Goal: Task Accomplishment & Management: Manage account settings

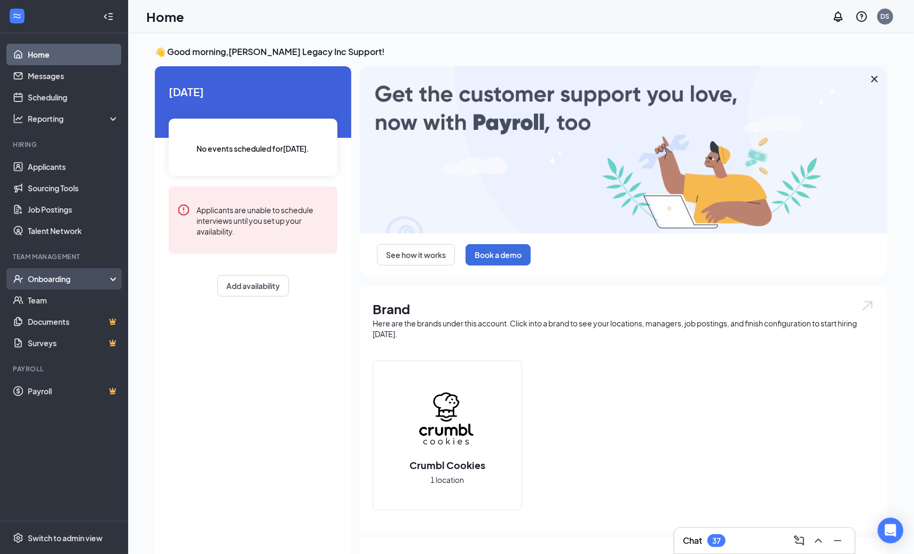
click at [50, 270] on div "Onboarding" at bounding box center [64, 278] width 128 height 21
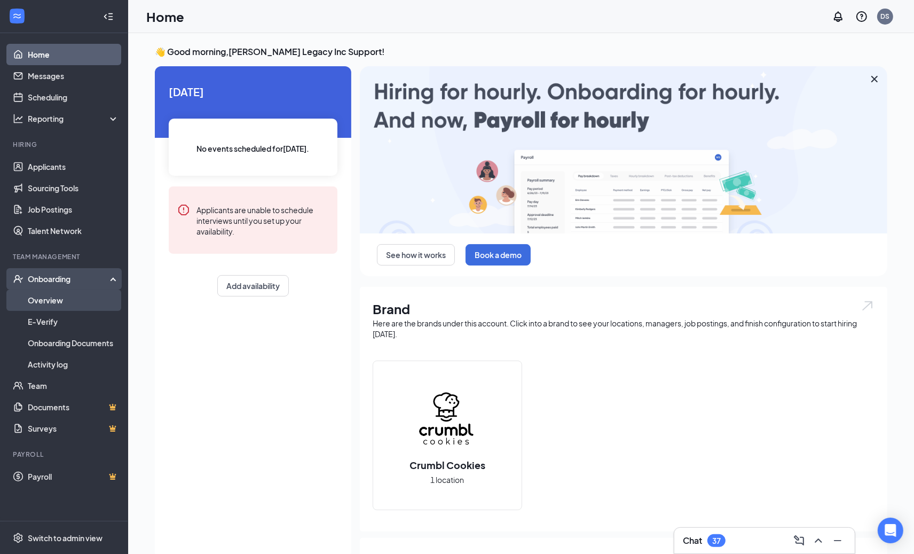
click at [56, 294] on link "Overview" at bounding box center [73, 299] width 91 height 21
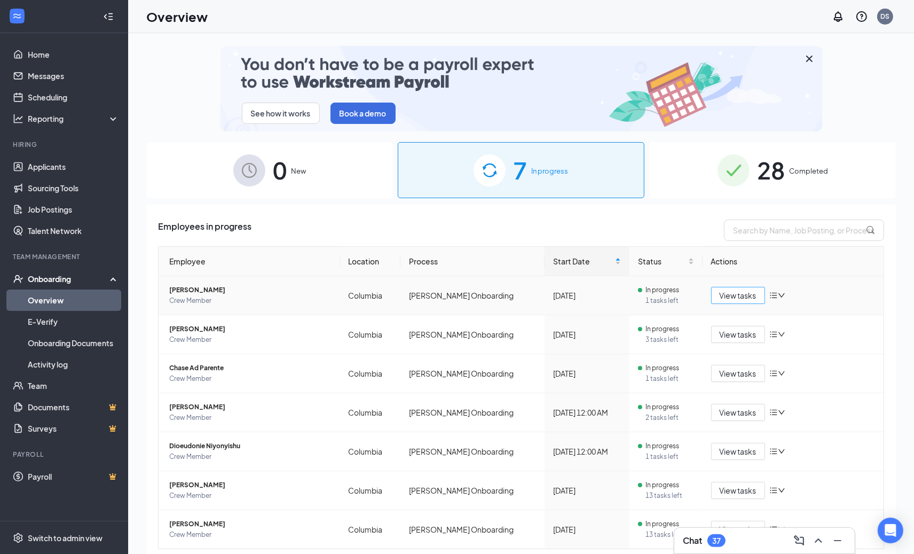
click at [749, 298] on span "View tasks" at bounding box center [738, 295] width 37 height 12
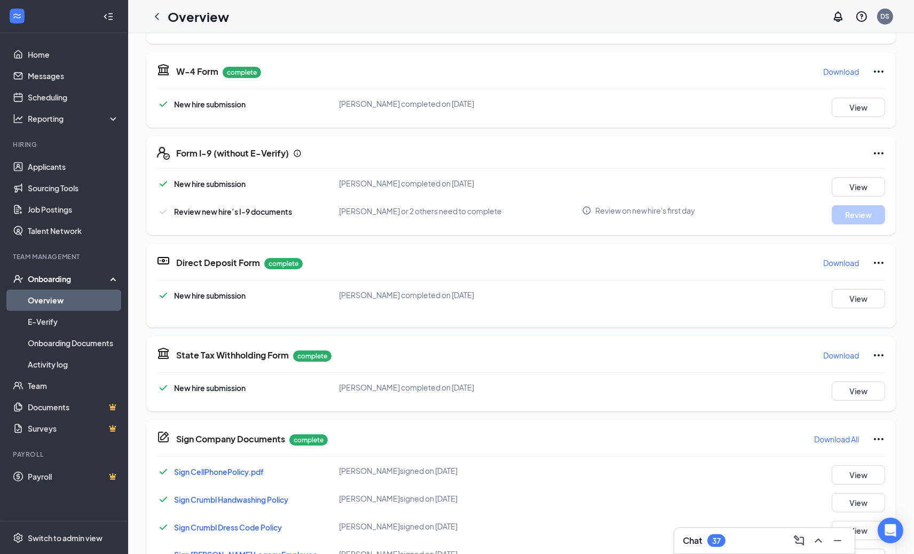
scroll to position [164, 0]
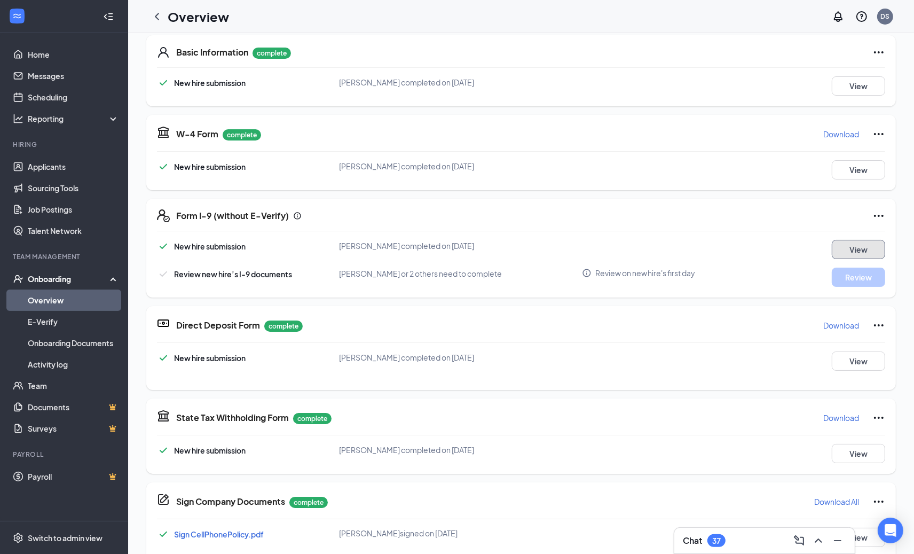
click at [864, 247] on button "View" at bounding box center [858, 249] width 53 height 19
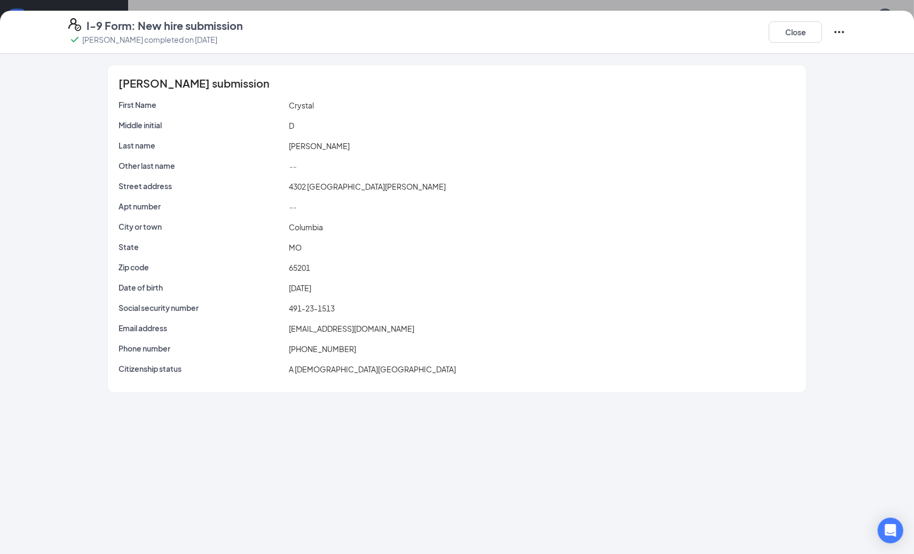
click at [311, 284] on span "06/30/2005" at bounding box center [300, 288] width 22 height 10
drag, startPoint x: 279, startPoint y: 265, endPoint x: 368, endPoint y: 263, distance: 89.2
click at [355, 264] on div "Zip code 65201" at bounding box center [456, 268] width 681 height 12
drag, startPoint x: 393, startPoint y: 258, endPoint x: 484, endPoint y: 187, distance: 115.3
click at [394, 258] on div "First Name Crystal Middle initial D Last name Samuels Other last name -- Street…" at bounding box center [457, 239] width 677 height 280
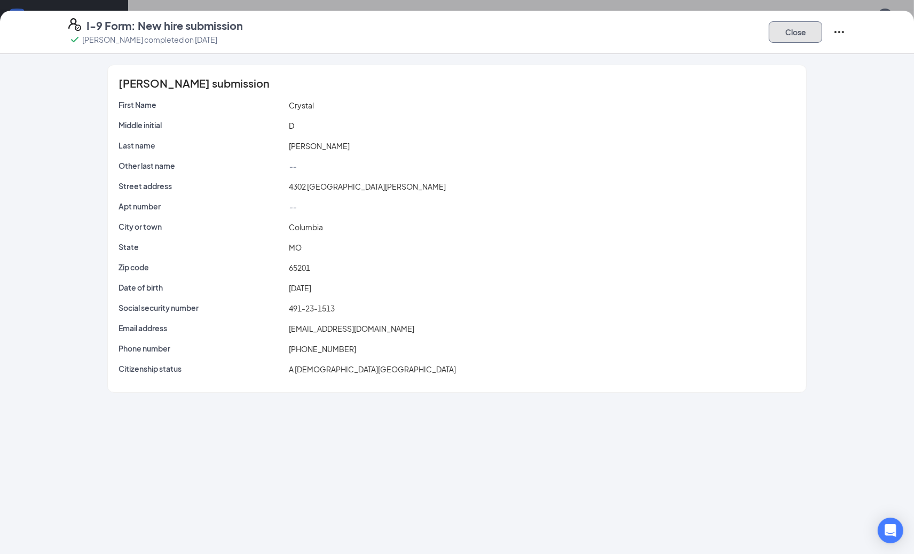
click at [803, 38] on button "Close" at bounding box center [795, 31] width 53 height 21
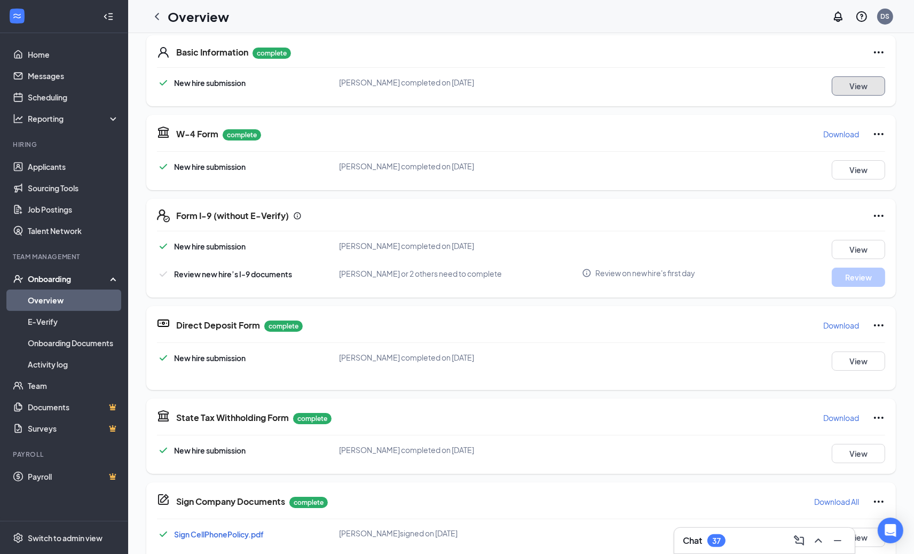
click at [844, 88] on button "View" at bounding box center [858, 85] width 53 height 19
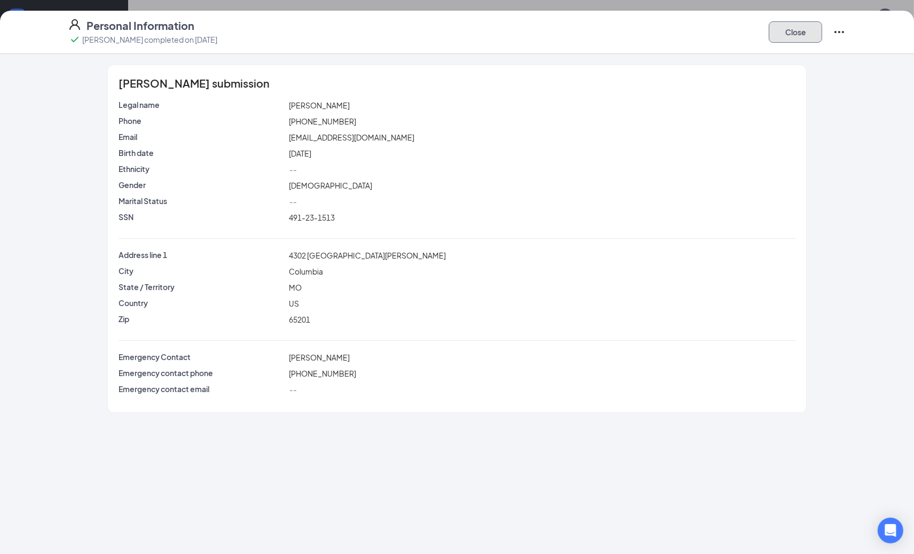
click at [806, 41] on button "Close" at bounding box center [795, 31] width 53 height 21
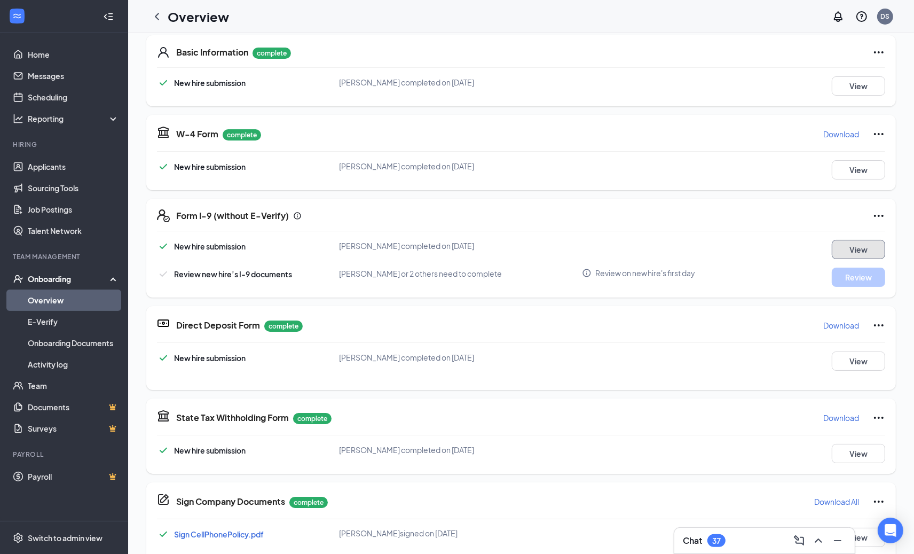
click at [834, 253] on button "View" at bounding box center [858, 249] width 53 height 19
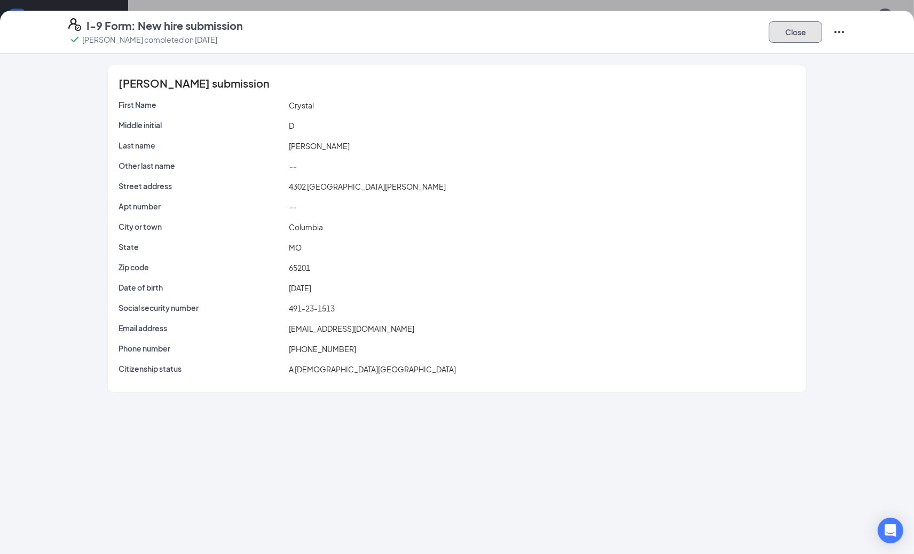
click at [812, 34] on button "Close" at bounding box center [795, 31] width 53 height 21
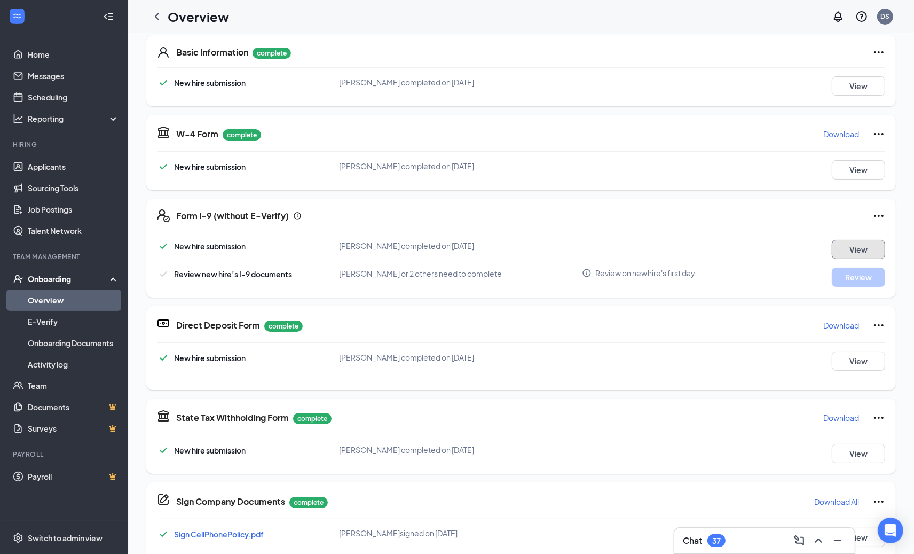
scroll to position [162, 0]
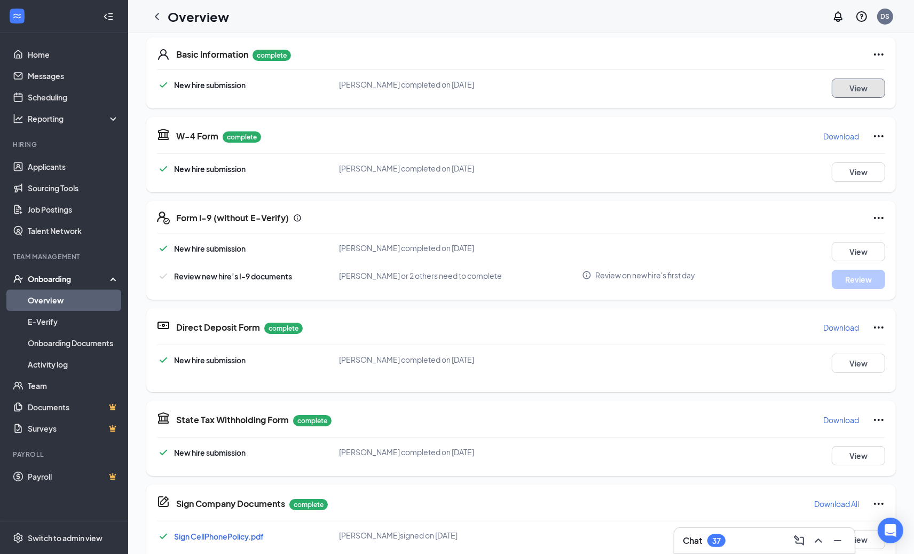
click at [845, 97] on button "View" at bounding box center [858, 88] width 53 height 19
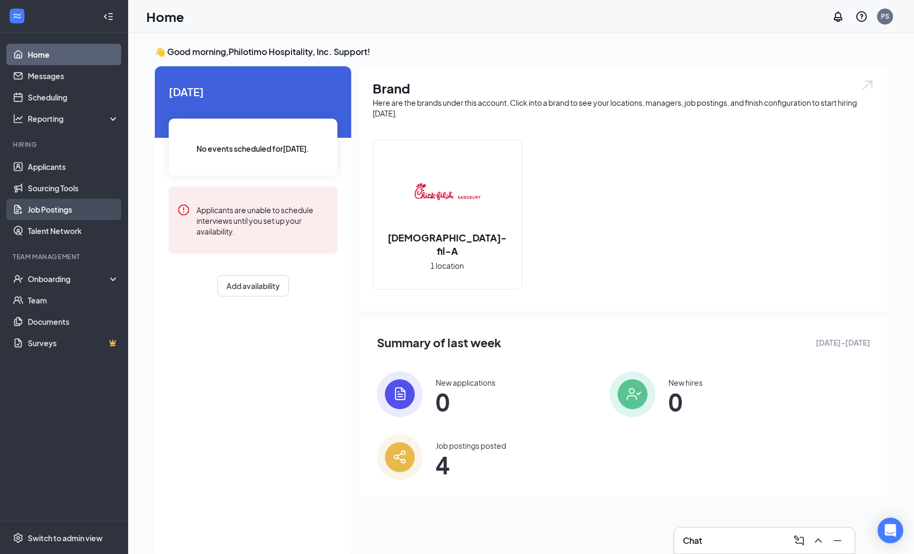
drag, startPoint x: 54, startPoint y: 210, endPoint x: 60, endPoint y: 210, distance: 5.4
click at [54, 211] on link "Job Postings" at bounding box center [73, 209] width 91 height 21
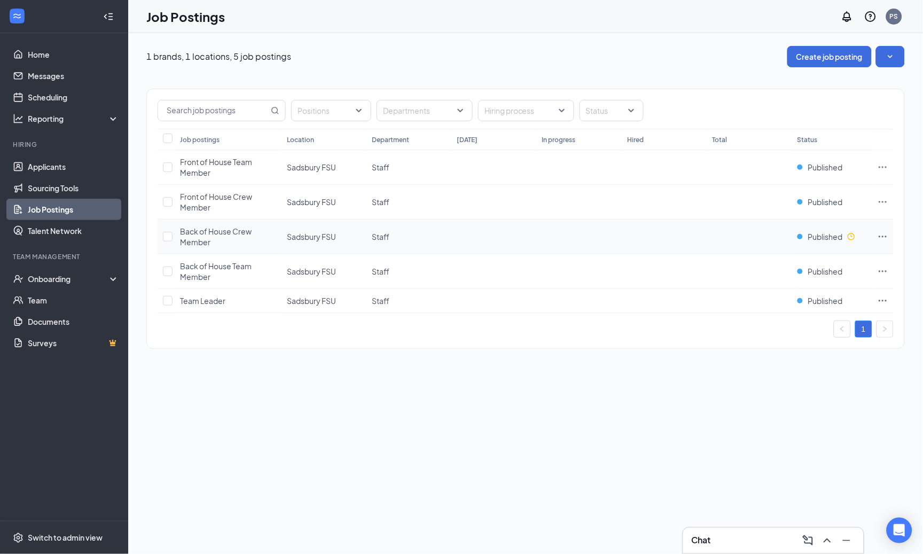
click at [884, 241] on icon "Ellipses" at bounding box center [882, 236] width 11 height 11
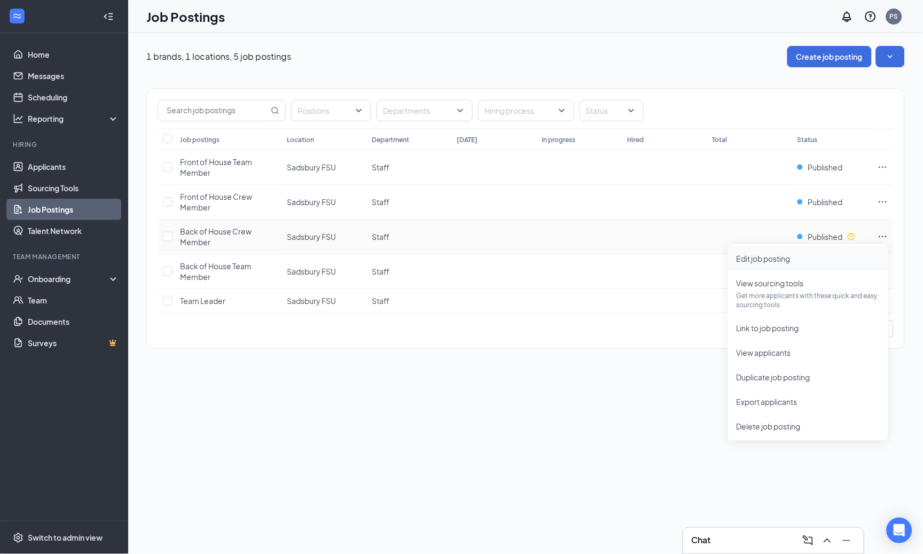
click at [805, 259] on span "Edit job posting" at bounding box center [807, 259] width 143 height 12
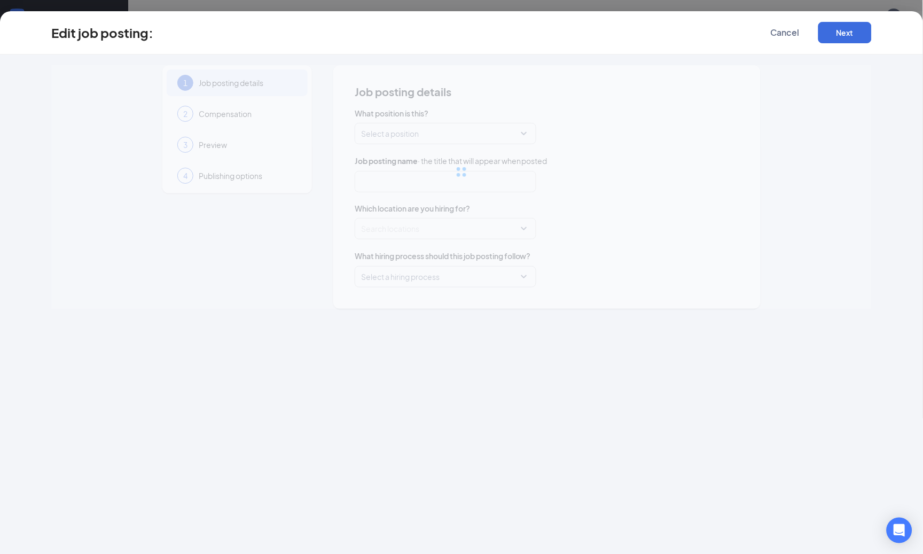
type input "Back of House Crew Member"
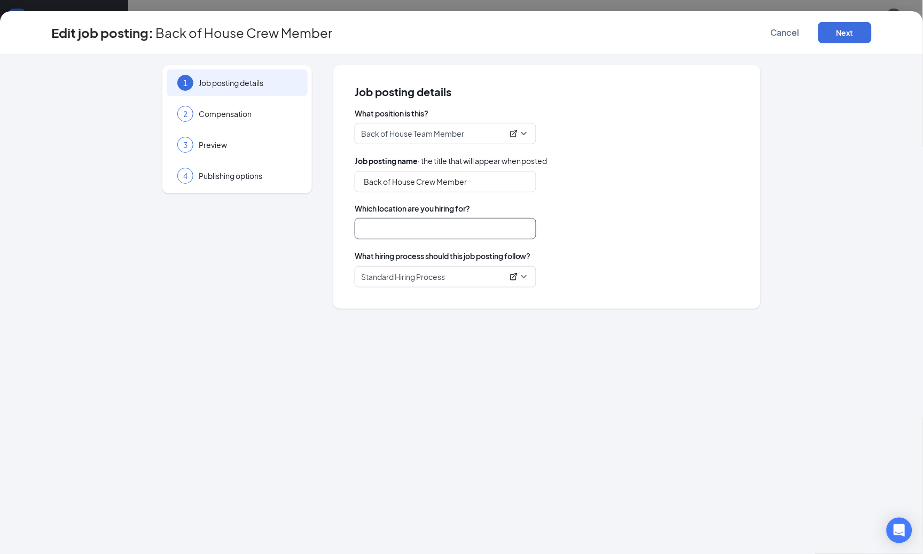
type input "Sadsbury FSU"
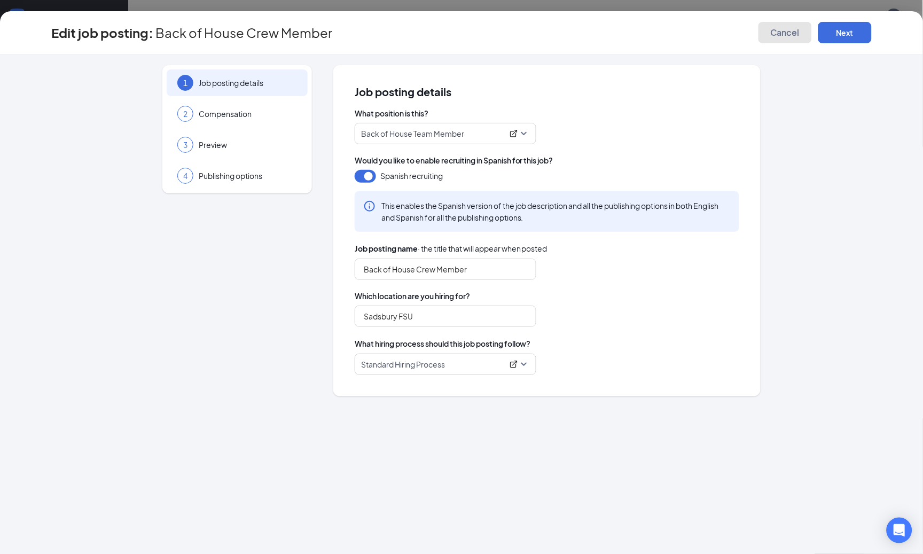
drag, startPoint x: 788, startPoint y: 39, endPoint x: 785, endPoint y: 67, distance: 28.4
click at [787, 38] on button "Cancel" at bounding box center [784, 32] width 53 height 21
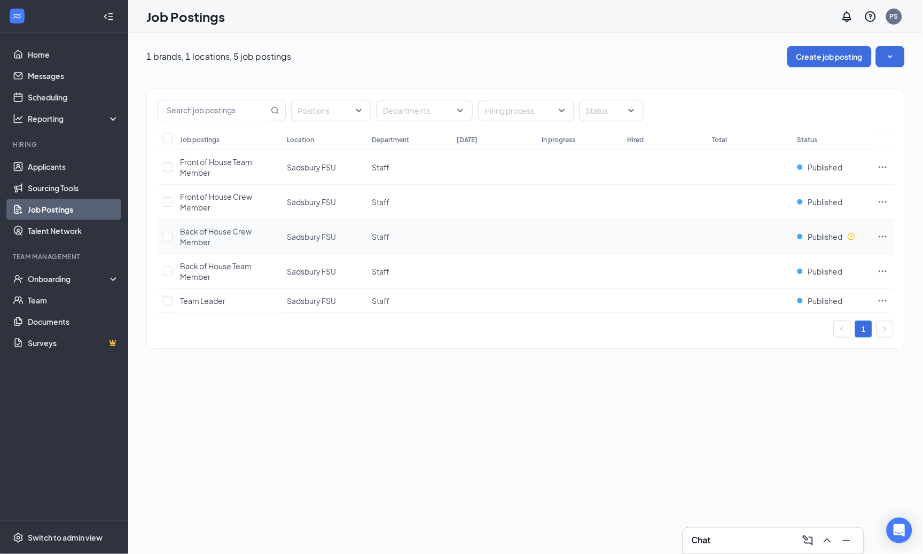
click at [883, 236] on icon "Ellipses" at bounding box center [882, 236] width 11 height 11
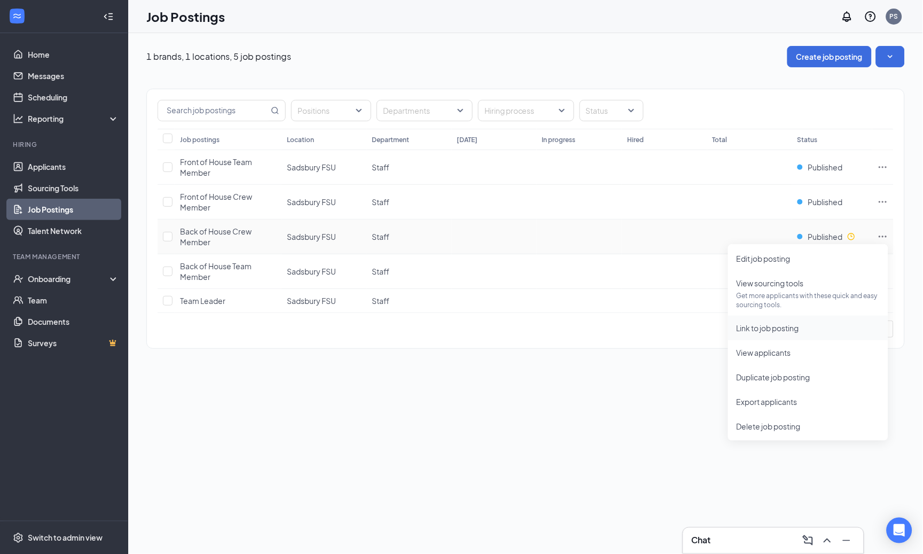
click at [770, 331] on span "Link to job posting" at bounding box center [767, 328] width 62 height 10
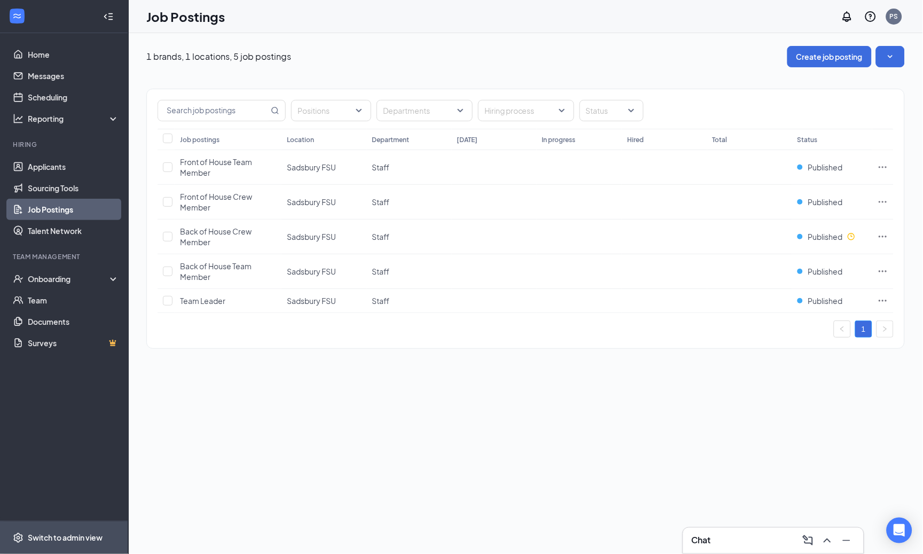
click at [41, 529] on span "Switch to admin view" at bounding box center [73, 537] width 91 height 33
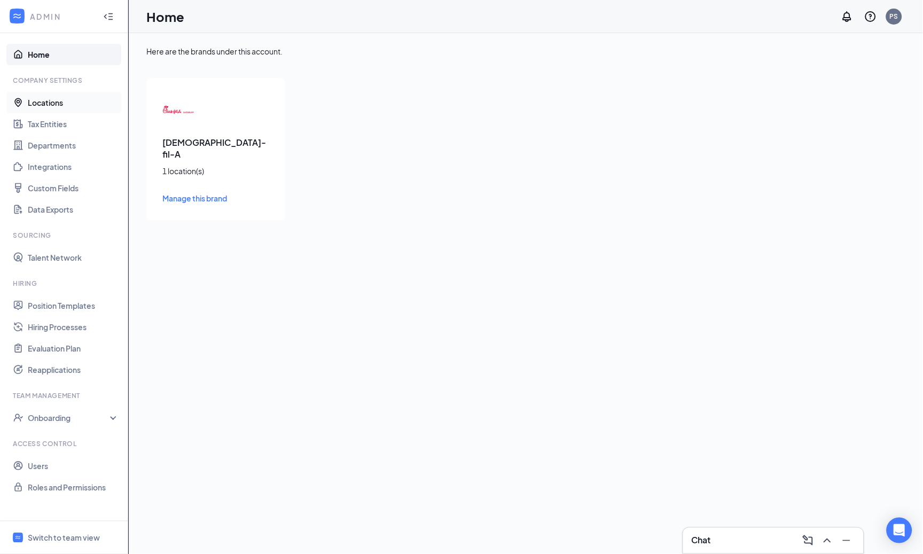
click at [75, 108] on link "Locations" at bounding box center [73, 102] width 91 height 21
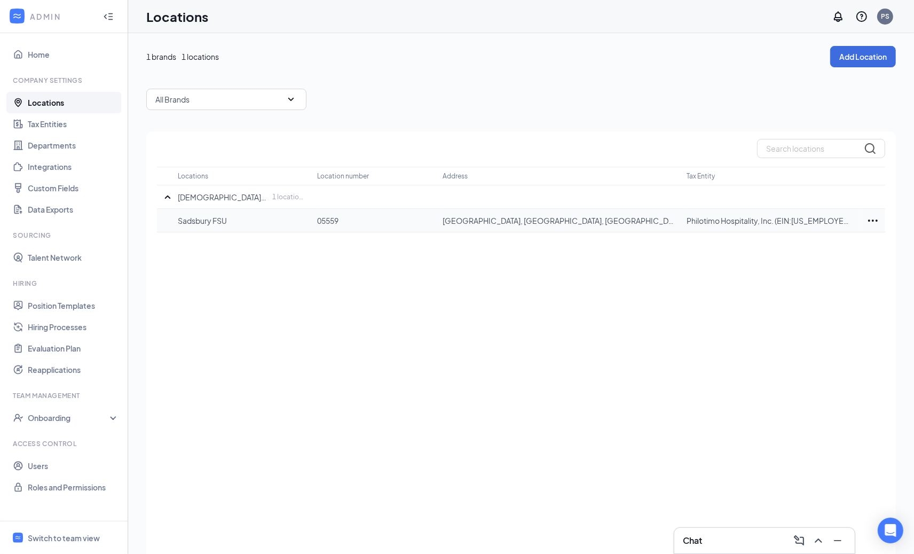
click at [862, 223] on div at bounding box center [873, 220] width 25 height 13
click at [865, 222] on div at bounding box center [873, 220] width 25 height 13
click at [838, 250] on p "Edit" at bounding box center [826, 252] width 90 height 11
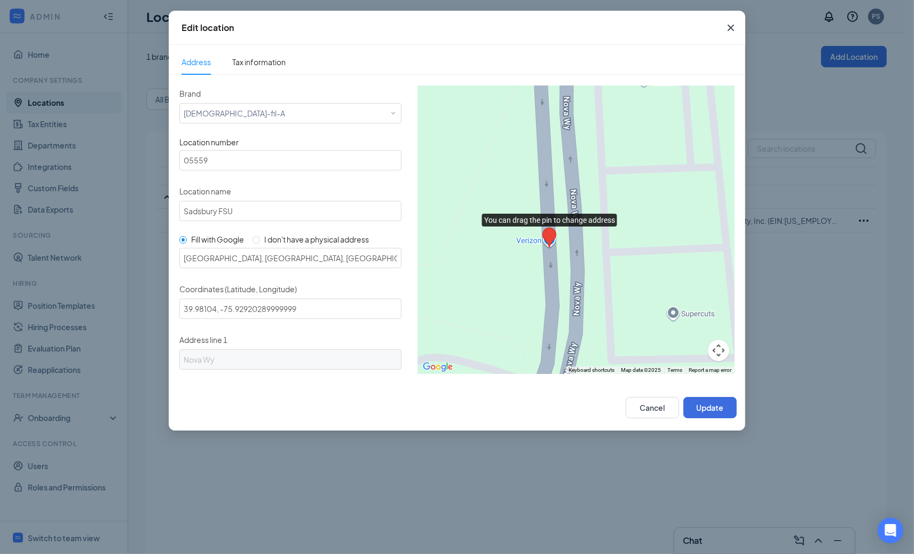
drag, startPoint x: 598, startPoint y: 222, endPoint x: 560, endPoint y: 301, distance: 88.1
click at [560, 301] on div at bounding box center [576, 229] width 317 height 288
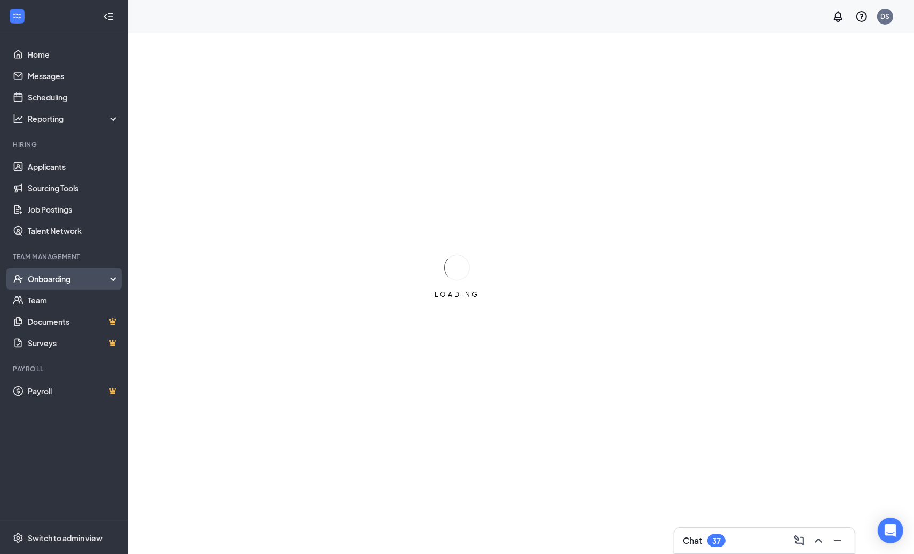
click at [68, 274] on div "Onboarding" at bounding box center [69, 278] width 82 height 11
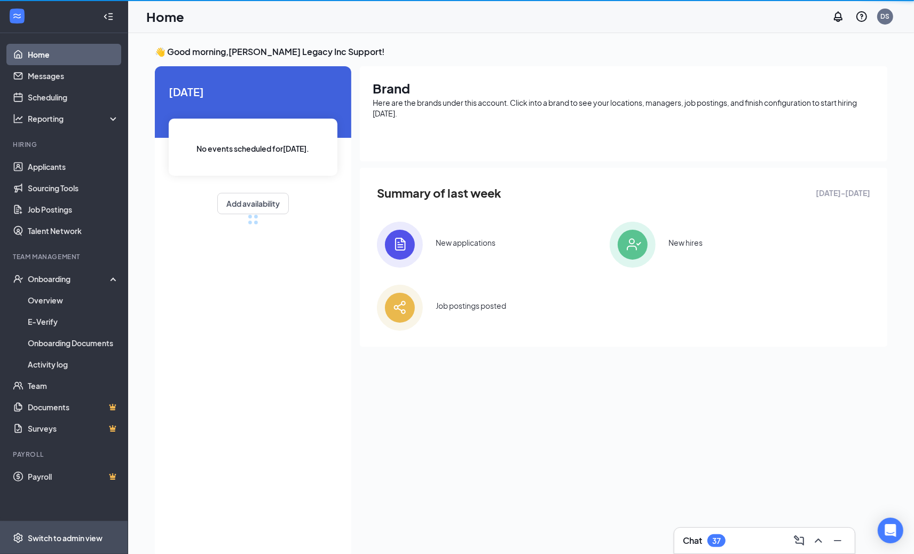
click at [70, 542] on div "Switch to admin view" at bounding box center [65, 537] width 75 height 11
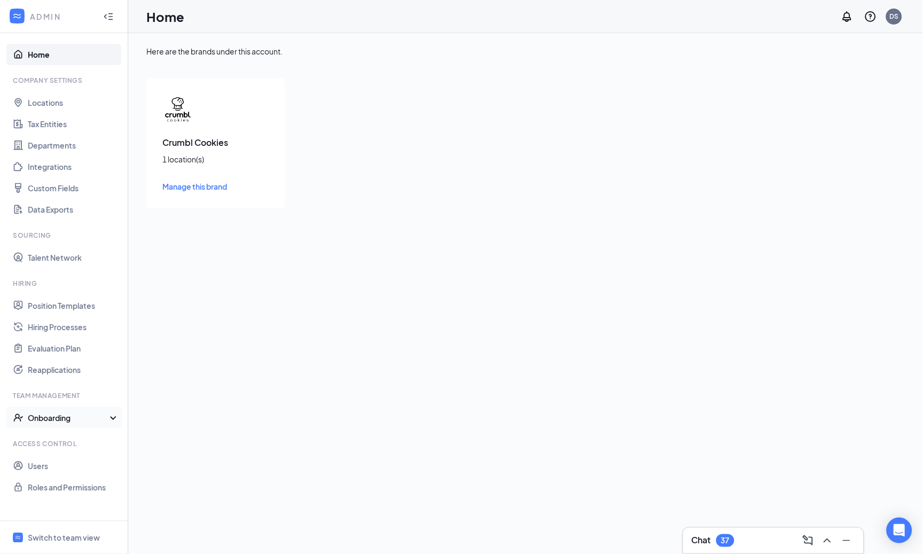
click at [59, 421] on div "Onboarding" at bounding box center [69, 417] width 82 height 11
click at [49, 440] on link "Onboarding Processes" at bounding box center [73, 438] width 91 height 21
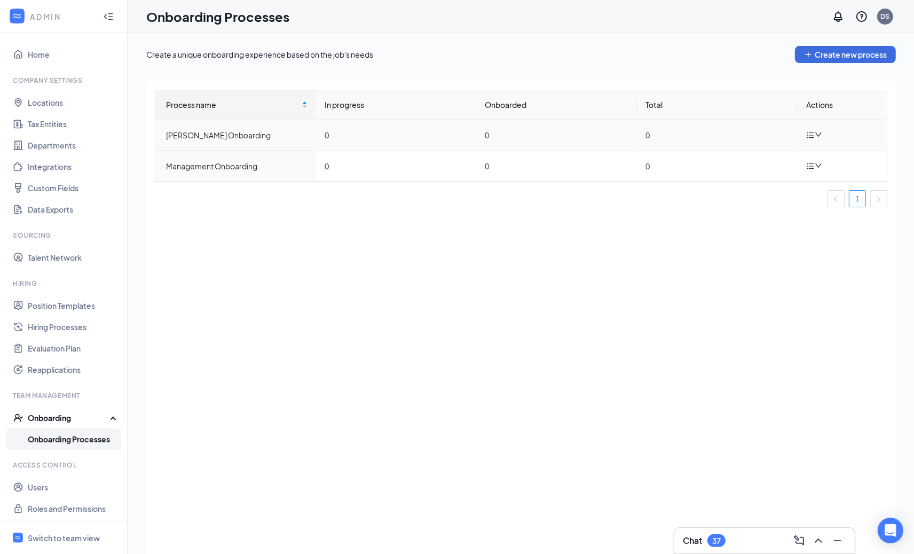
click at [205, 126] on td "Baker Onboarding" at bounding box center [235, 135] width 161 height 31
click at [211, 139] on div "Baker Onboarding" at bounding box center [237, 135] width 142 height 12
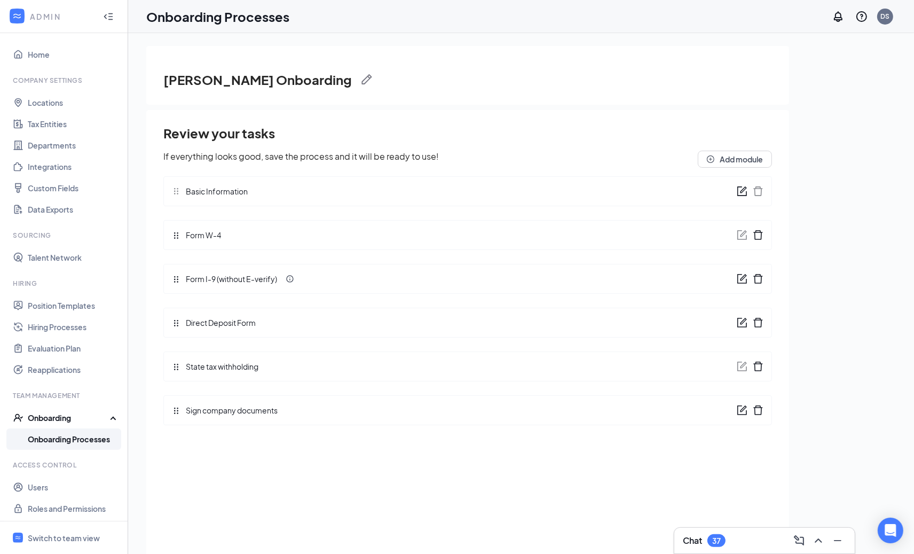
click at [748, 281] on div at bounding box center [750, 279] width 27 height 12
click at [742, 282] on icon "form" at bounding box center [742, 278] width 11 height 11
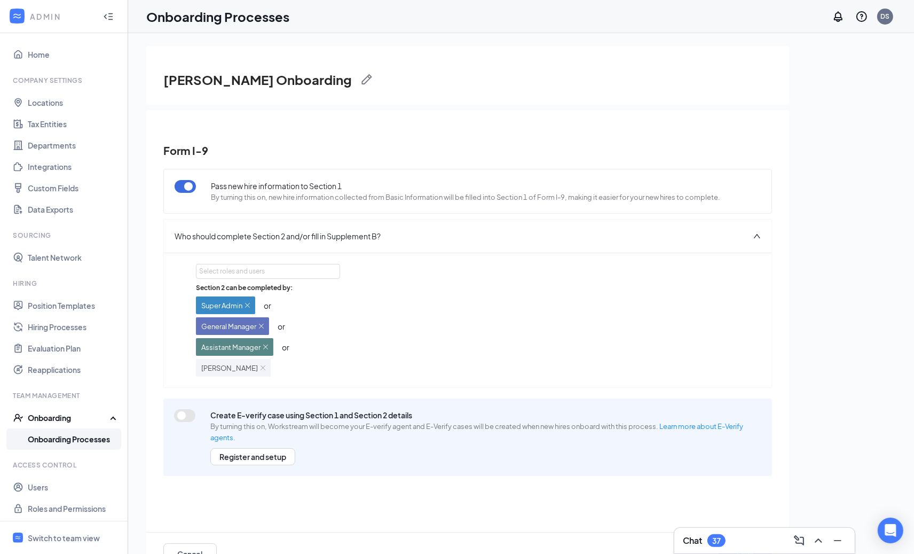
click at [108, 13] on icon "Collapse" at bounding box center [110, 16] width 4 height 7
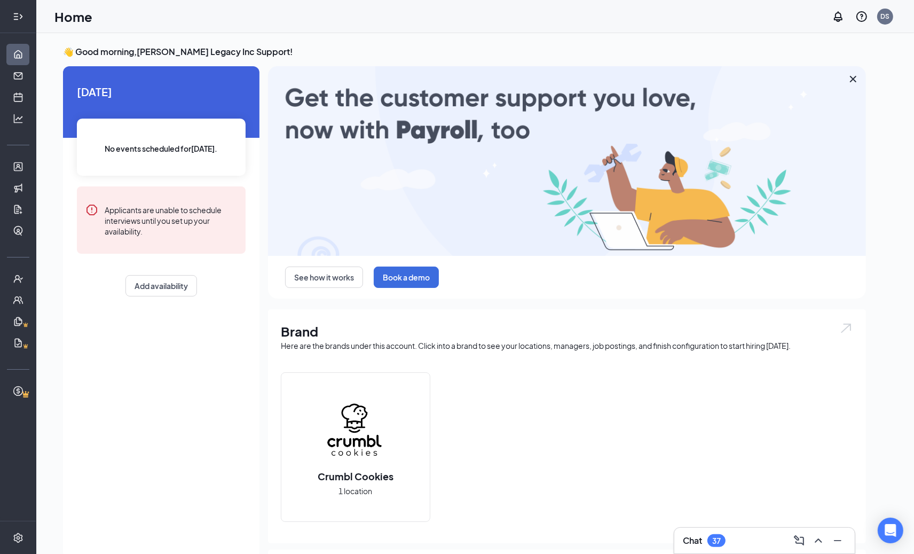
click at [23, 14] on icon "Expand" at bounding box center [18, 16] width 11 height 11
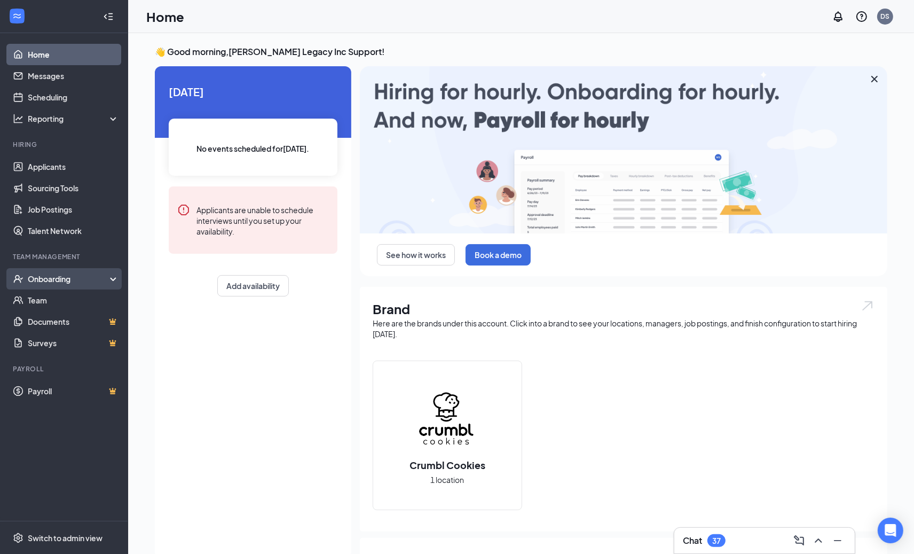
click at [77, 278] on div "Onboarding" at bounding box center [69, 278] width 82 height 11
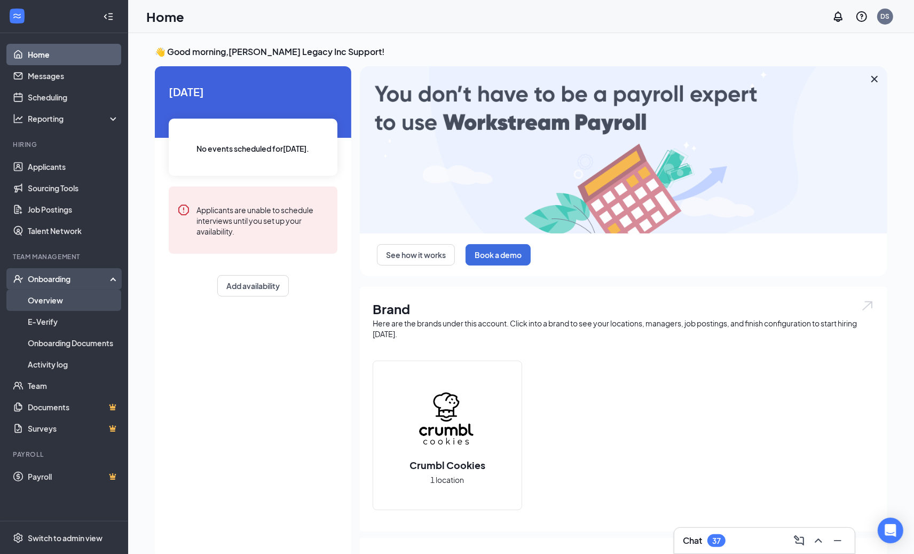
click at [84, 304] on link "Overview" at bounding box center [73, 299] width 91 height 21
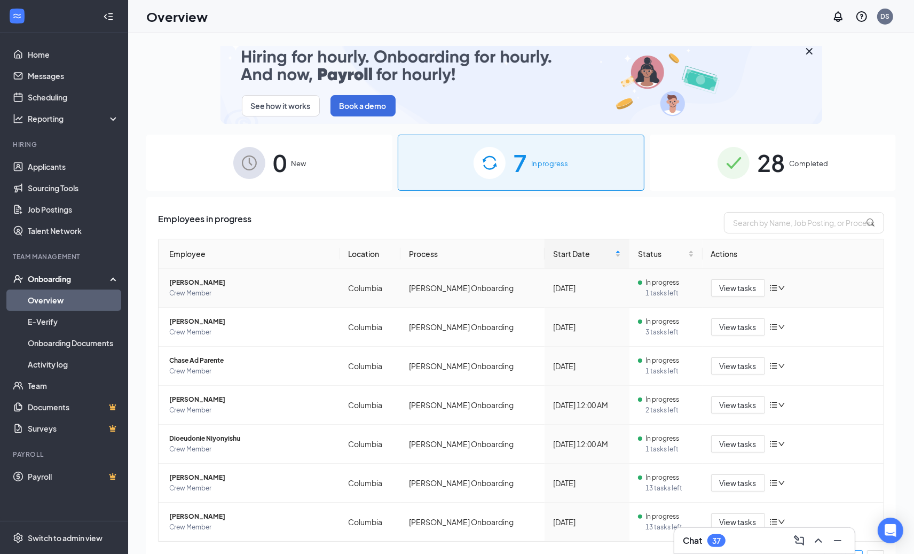
scroll to position [18, 0]
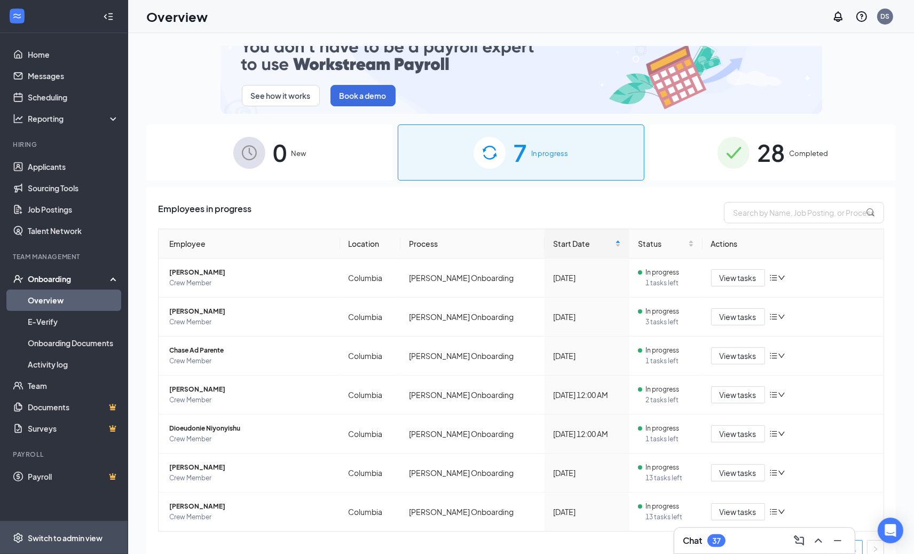
click at [77, 542] on div "Switch to admin view" at bounding box center [65, 537] width 75 height 11
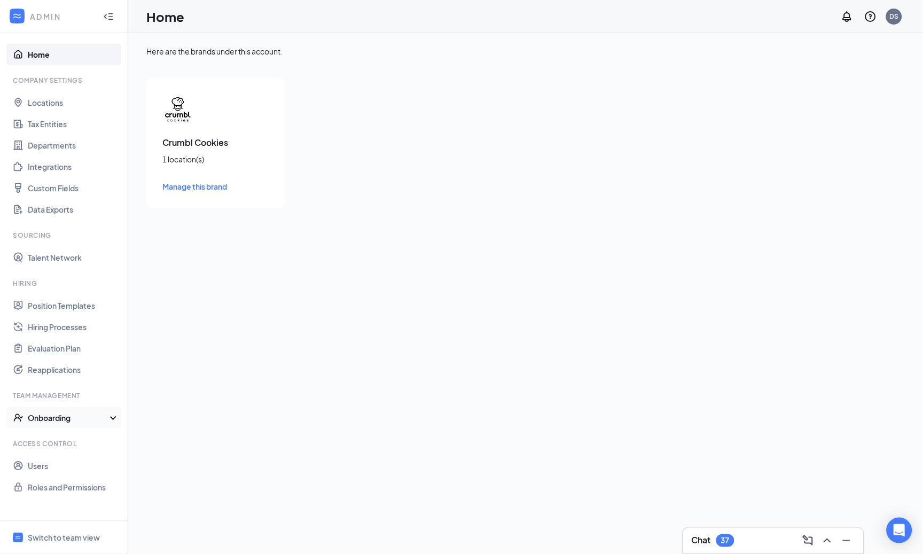
click at [76, 422] on div "Onboarding" at bounding box center [69, 417] width 82 height 11
click at [69, 438] on link "Onboarding Processes" at bounding box center [73, 438] width 91 height 21
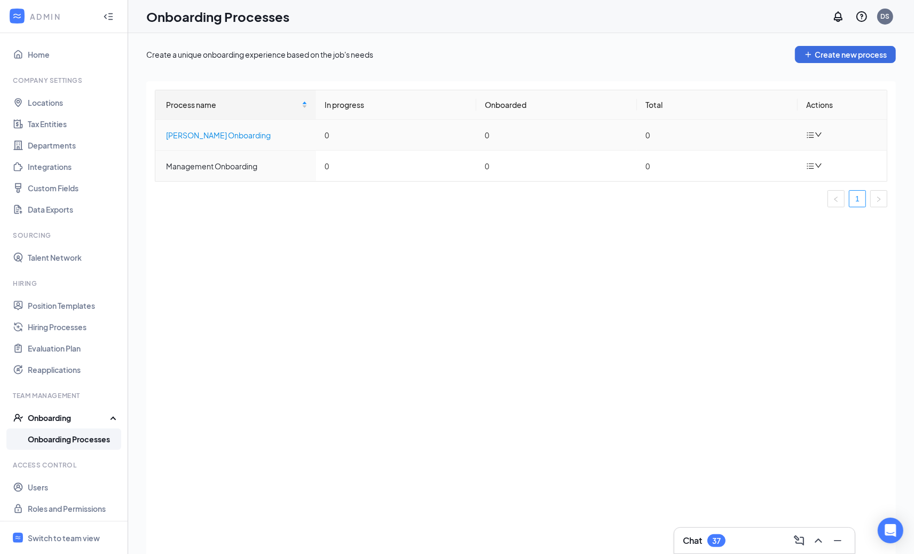
click at [209, 139] on div "Baker Onboarding" at bounding box center [237, 135] width 142 height 12
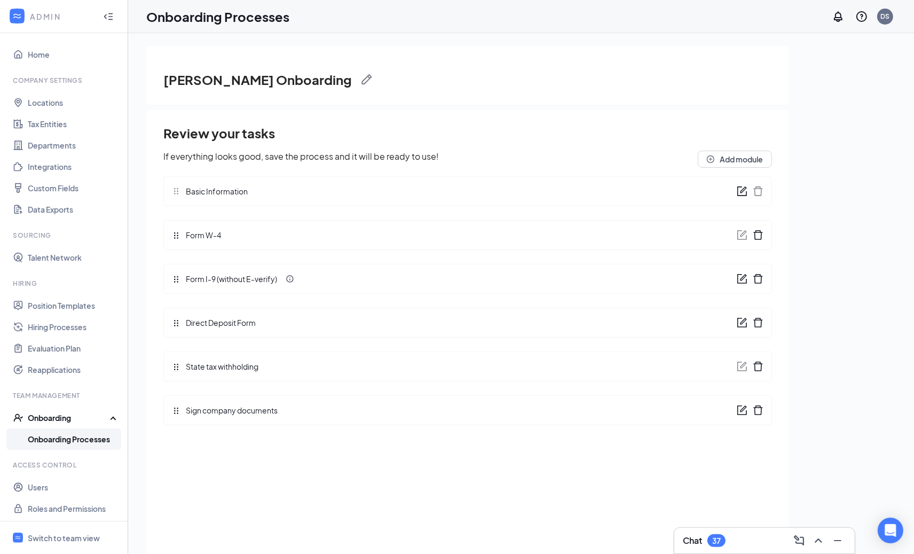
click at [736, 279] on div "Form I-9 (without E-verify)" at bounding box center [467, 279] width 609 height 30
click at [738, 278] on icon "form" at bounding box center [742, 278] width 11 height 11
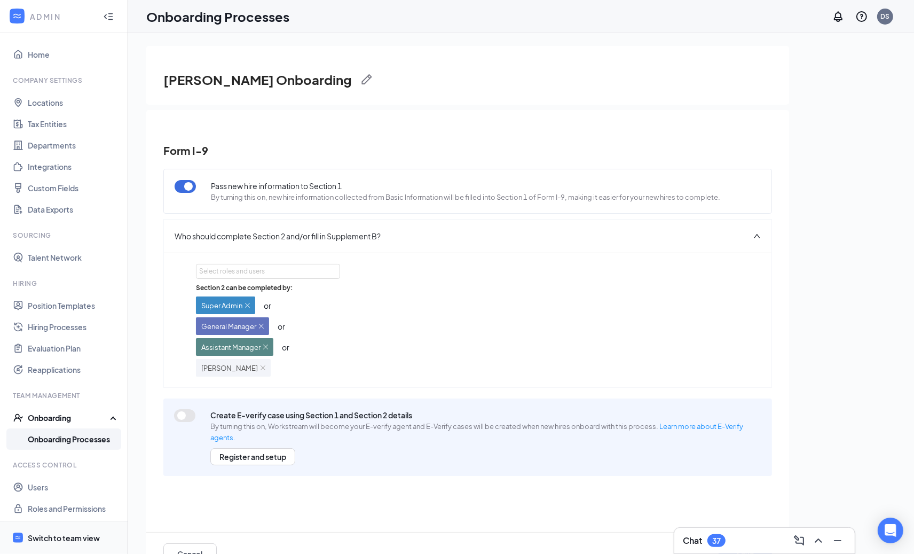
click at [79, 540] on div "Switch to team view" at bounding box center [64, 537] width 72 height 11
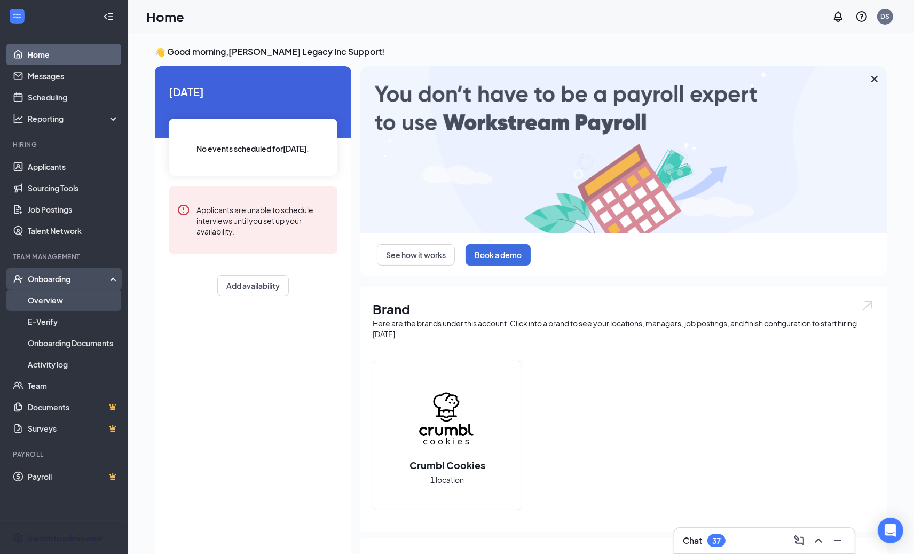
click at [87, 308] on link "Overview" at bounding box center [73, 299] width 91 height 21
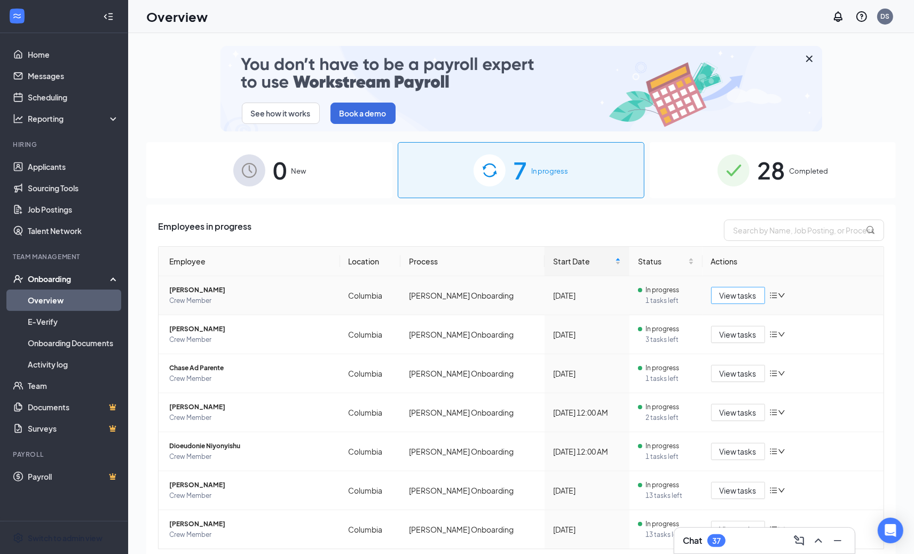
click at [711, 293] on button "View tasks" at bounding box center [738, 295] width 54 height 17
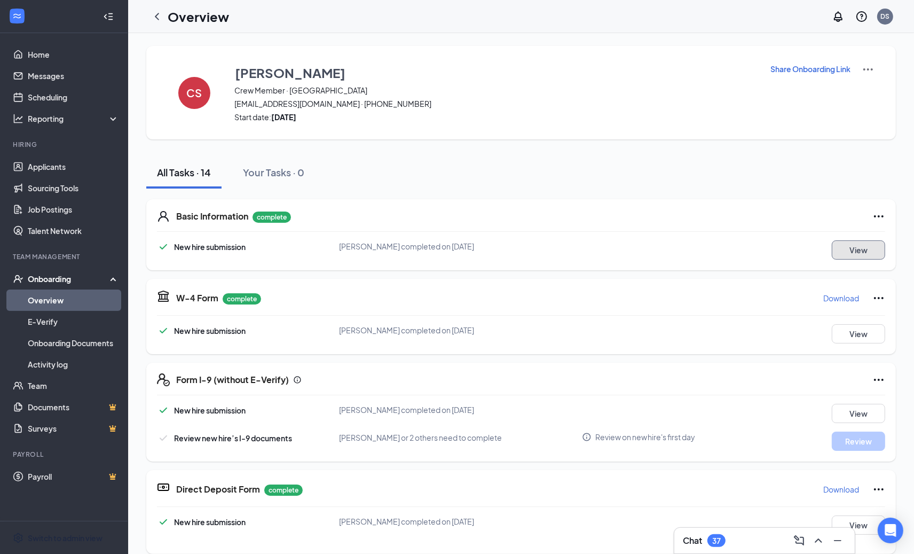
click at [869, 244] on button "View" at bounding box center [858, 249] width 53 height 19
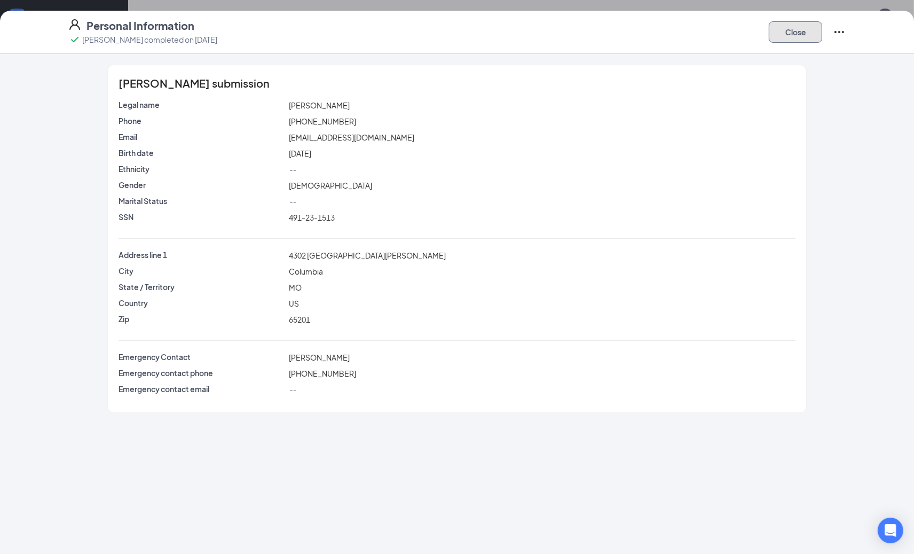
drag, startPoint x: 796, startPoint y: 30, endPoint x: 793, endPoint y: 35, distance: 5.5
click at [796, 30] on button "Close" at bounding box center [795, 31] width 53 height 21
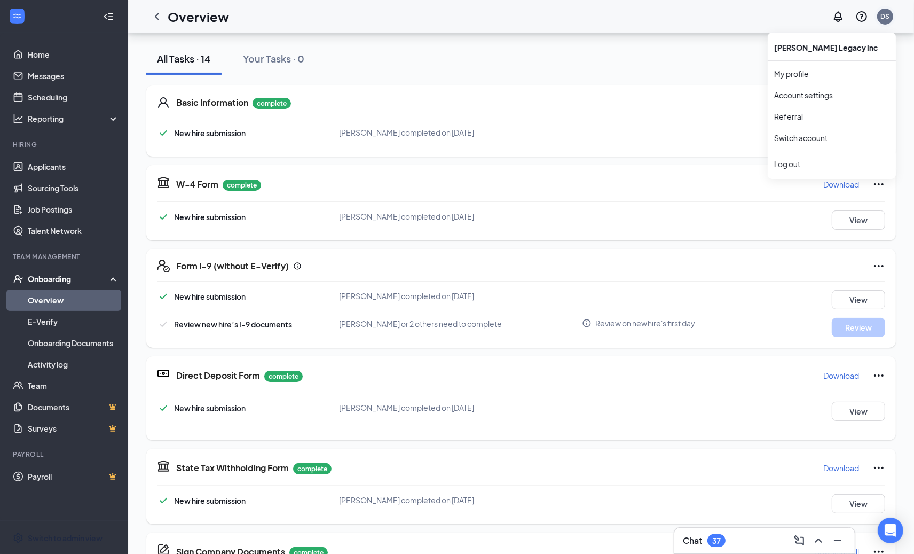
click at [891, 20] on div "DS" at bounding box center [885, 17] width 16 height 16
click at [893, 13] on div "DS" at bounding box center [885, 17] width 16 height 16
click at [809, 156] on li "Log out" at bounding box center [832, 163] width 128 height 21
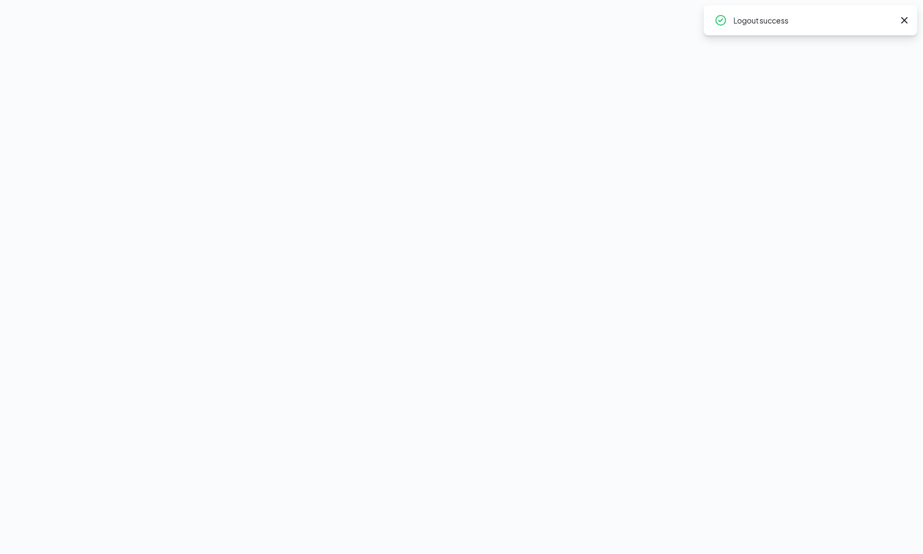
click at [908, 22] on icon "Cross" at bounding box center [904, 20] width 13 height 13
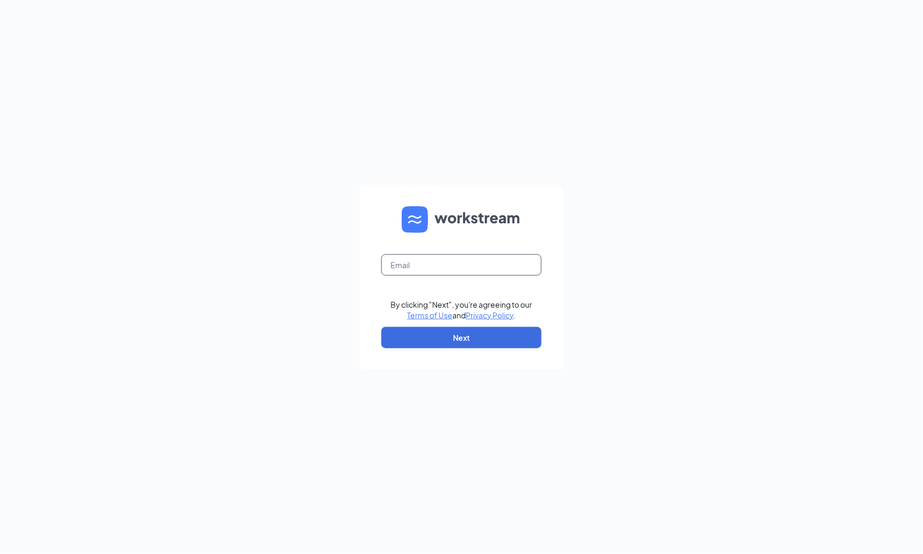
click at [413, 268] on input "text" at bounding box center [461, 264] width 160 height 21
type input "renz.maghuyop@workstream.is"
click at [419, 351] on form "renz.maghuyop@workstream.is By clicking "Next", you're agreeing to our Terms of…" at bounding box center [461, 277] width 203 height 185
click at [426, 344] on button "Next" at bounding box center [461, 337] width 160 height 21
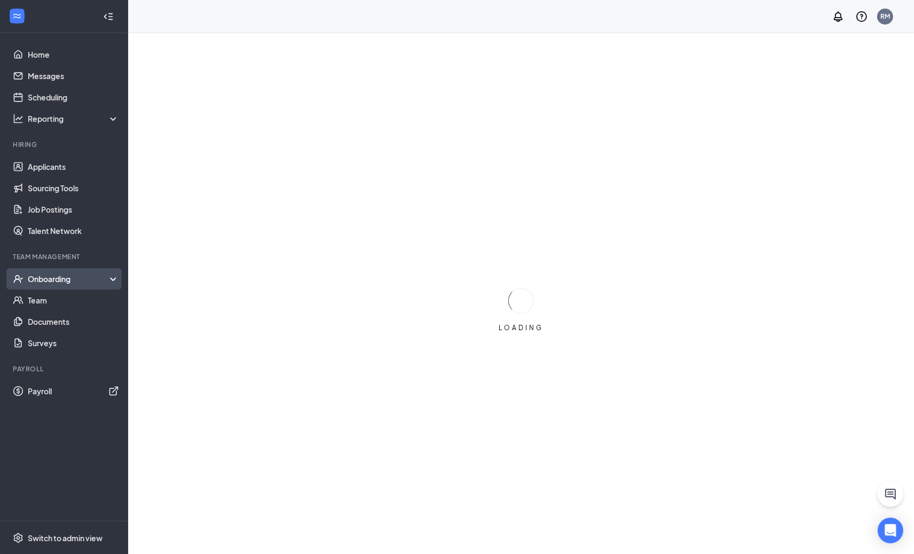
click at [76, 272] on div "Onboarding" at bounding box center [64, 278] width 128 height 21
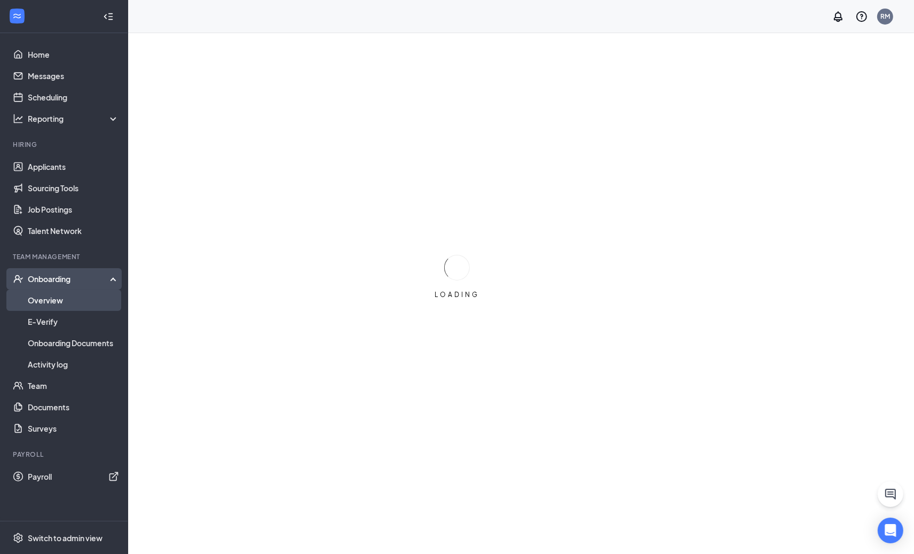
click at [69, 296] on link "Overview" at bounding box center [73, 299] width 91 height 21
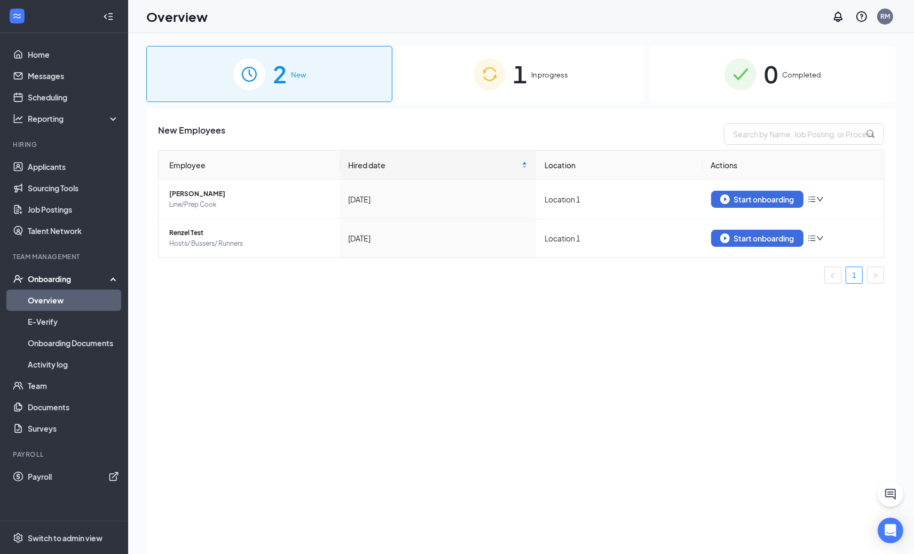
click at [442, 82] on div "1 In progress" at bounding box center [521, 74] width 246 height 56
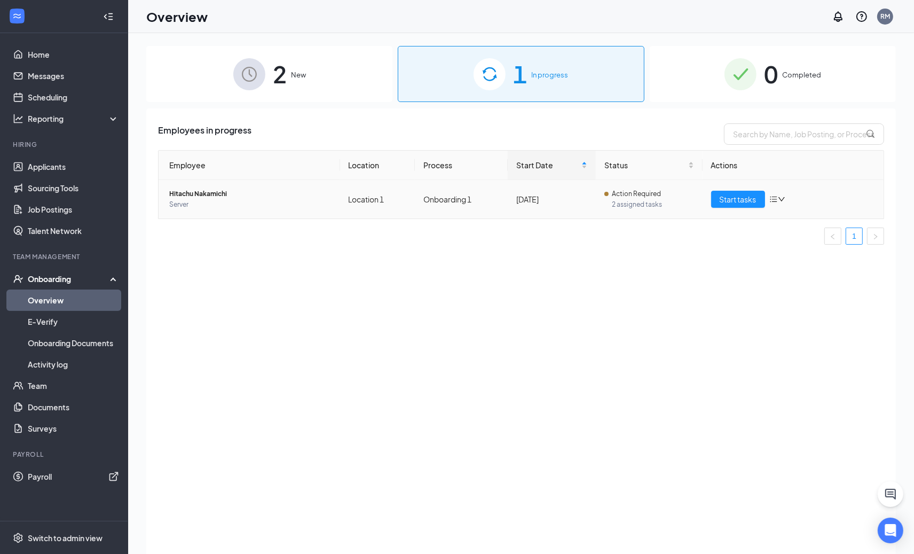
click at [777, 199] on icon "bars" at bounding box center [774, 199] width 9 height 9
click at [796, 222] on div "Stop process" at bounding box center [833, 221] width 115 height 11
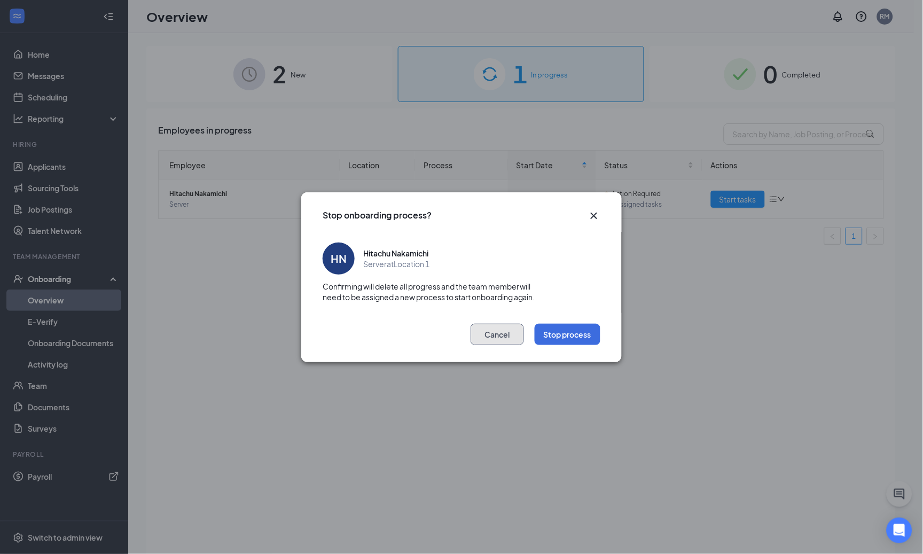
click at [513, 339] on button "Cancel" at bounding box center [497, 334] width 53 height 21
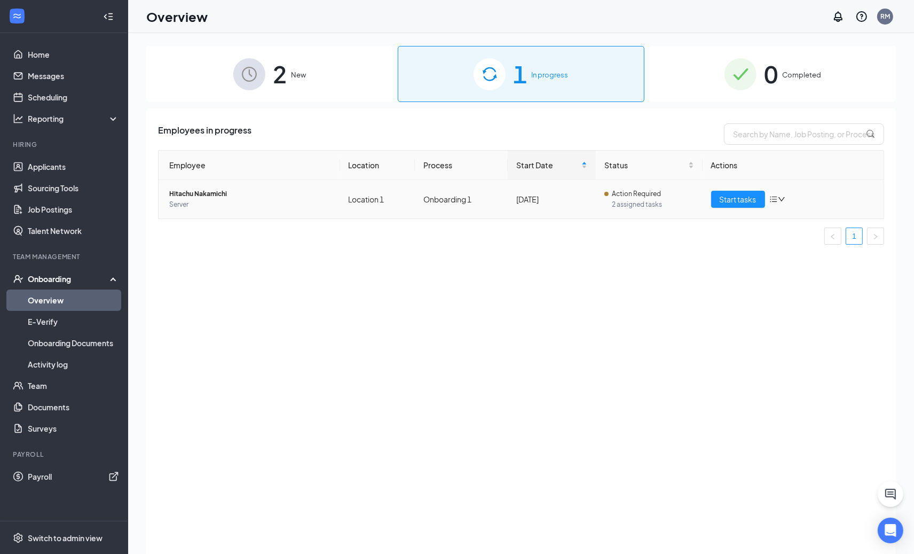
click at [222, 191] on span "Hitachu Nakamichi" at bounding box center [250, 194] width 162 height 11
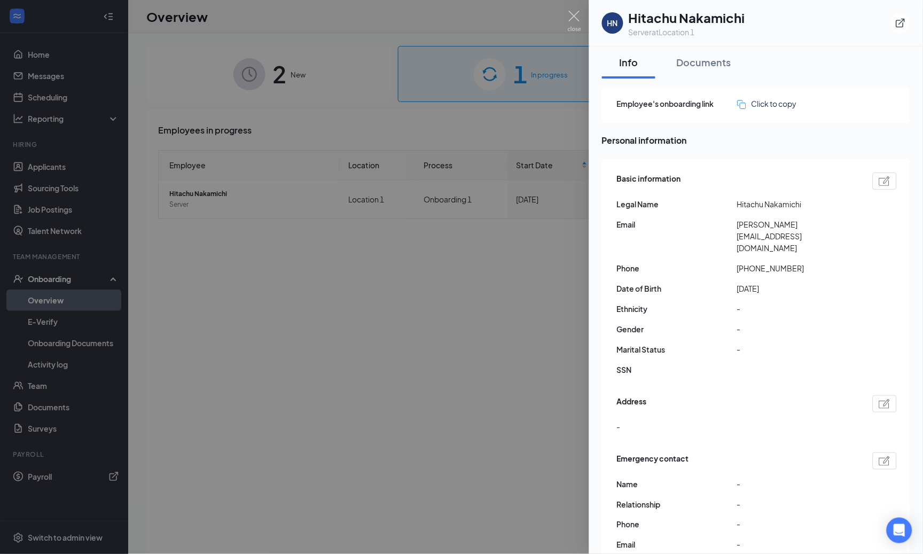
click at [478, 111] on div at bounding box center [461, 277] width 923 height 554
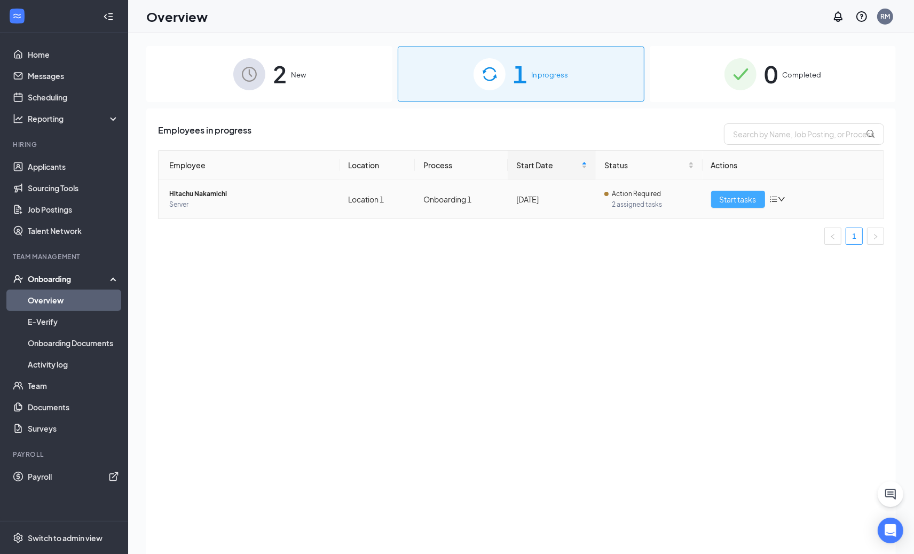
click at [718, 193] on button "Start tasks" at bounding box center [738, 199] width 54 height 17
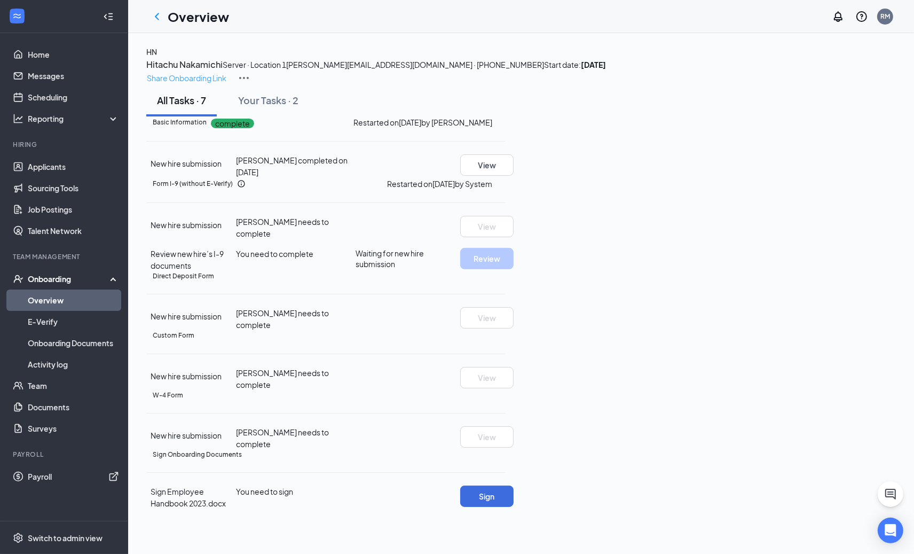
click at [226, 72] on p "Share Onboarding Link" at bounding box center [187, 78] width 80 height 12
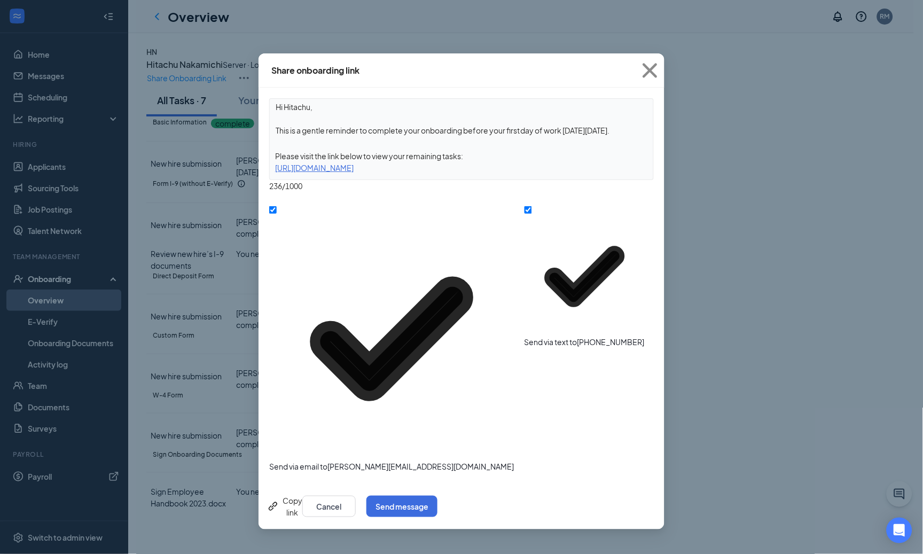
drag, startPoint x: 299, startPoint y: 268, endPoint x: 463, endPoint y: 128, distance: 215.5
click at [299, 495] on div "Copy link" at bounding box center [284, 506] width 35 height 23
click at [356, 496] on button "Cancel" at bounding box center [328, 506] width 53 height 21
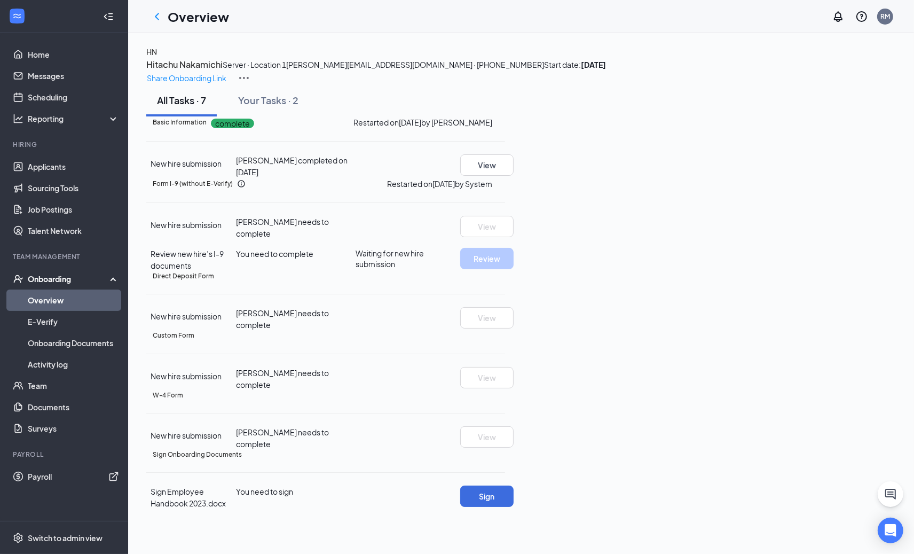
click at [505, 178] on div "Basic Information complete Restarted on Mar 21, 2025 by Renz Maghuyop New hire …" at bounding box center [325, 146] width 359 height 61
click at [505, 122] on icon "Ellipses" at bounding box center [505, 122] width 0 height 0
click at [832, 240] on li "Restart" at bounding box center [858, 237] width 56 height 22
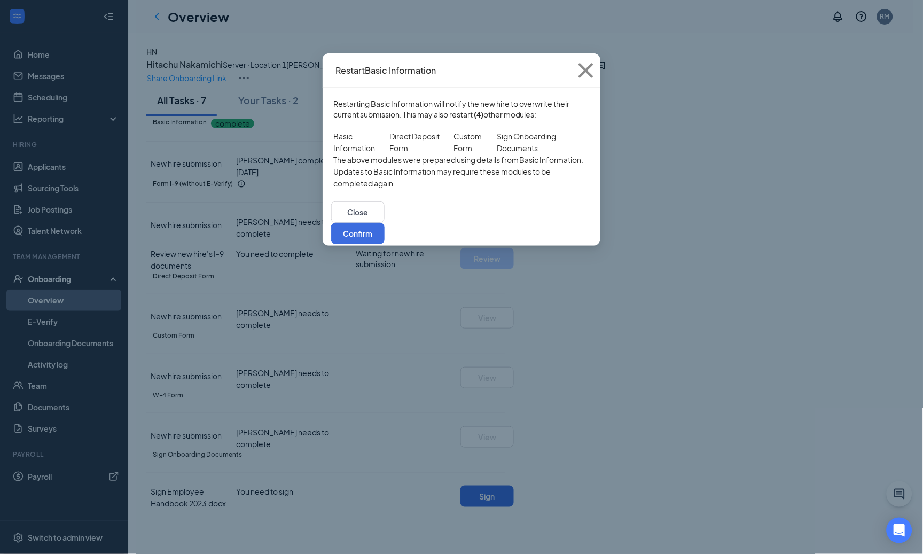
click at [589, 246] on div "Close Confirm" at bounding box center [462, 223] width 278 height 46
click at [385, 244] on button "Confirm" at bounding box center [357, 233] width 53 height 21
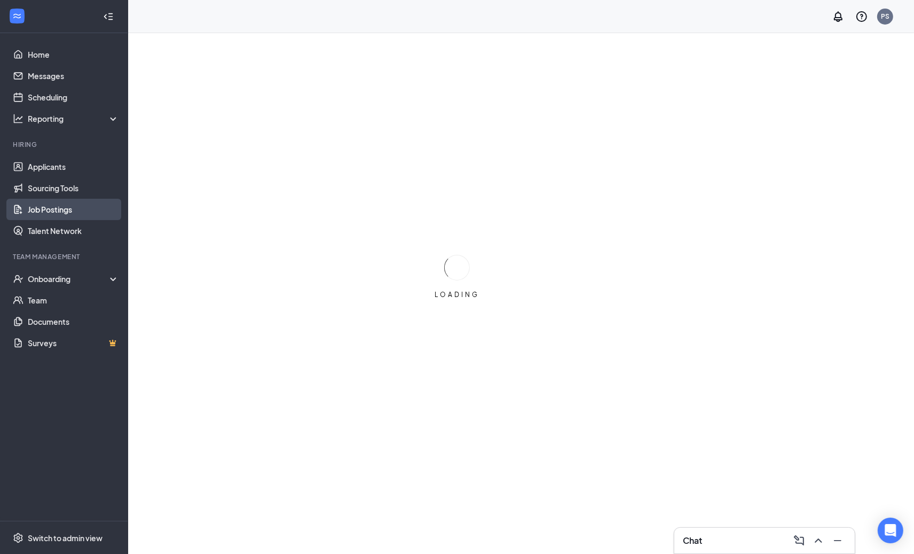
click at [86, 211] on link "Job Postings" at bounding box center [73, 209] width 91 height 21
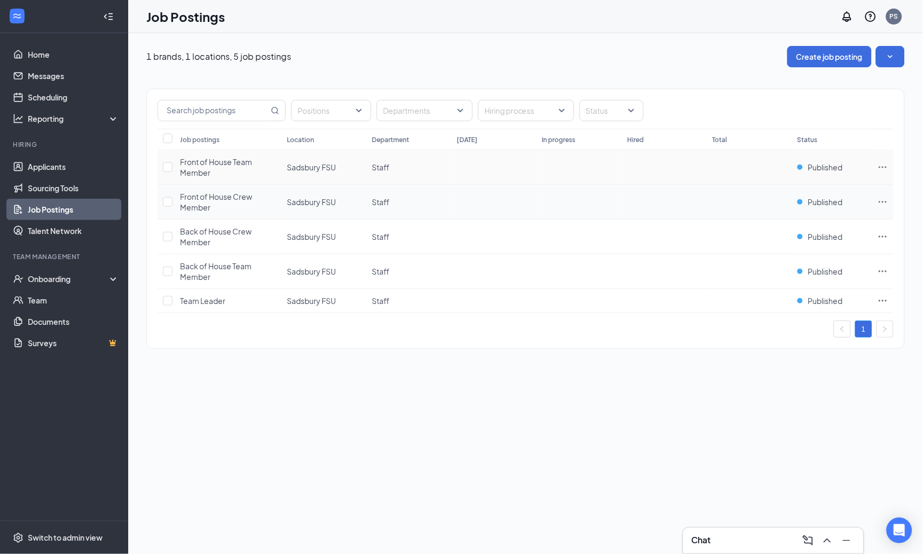
drag, startPoint x: 881, startPoint y: 163, endPoint x: 856, endPoint y: 184, distance: 32.6
click at [881, 163] on icon "Ellipses" at bounding box center [882, 167] width 11 height 11
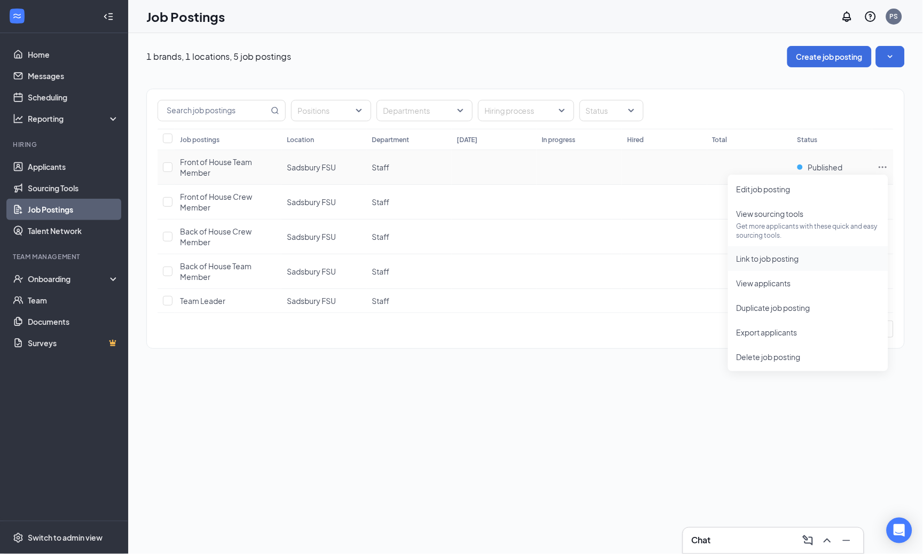
click at [759, 264] on li "Link to job posting" at bounding box center [808, 258] width 160 height 25
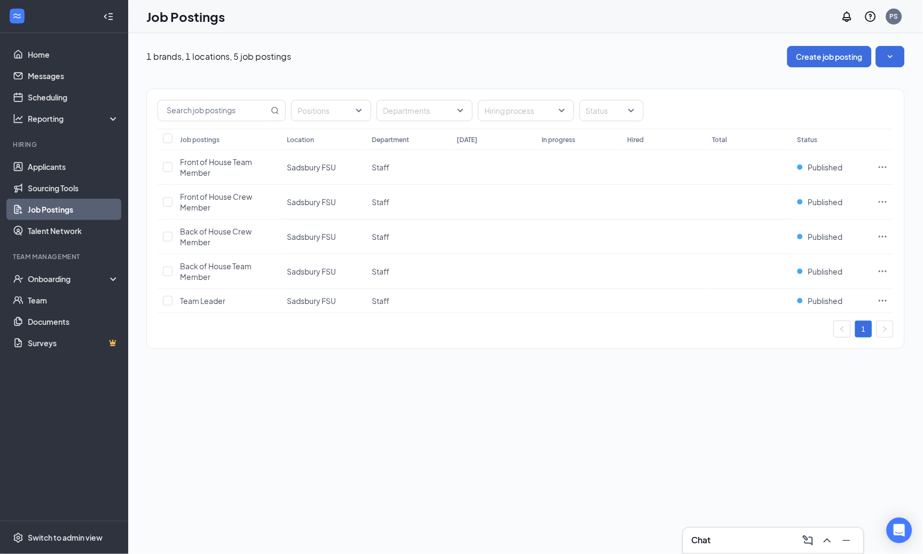
drag, startPoint x: 639, startPoint y: 44, endPoint x: 574, endPoint y: 47, distance: 65.7
click at [639, 44] on div "1 brands, 1 locations, 5 job postings Create job posting Positions Departments …" at bounding box center [525, 202] width 795 height 339
click at [885, 165] on icon "Ellipses" at bounding box center [882, 167] width 11 height 11
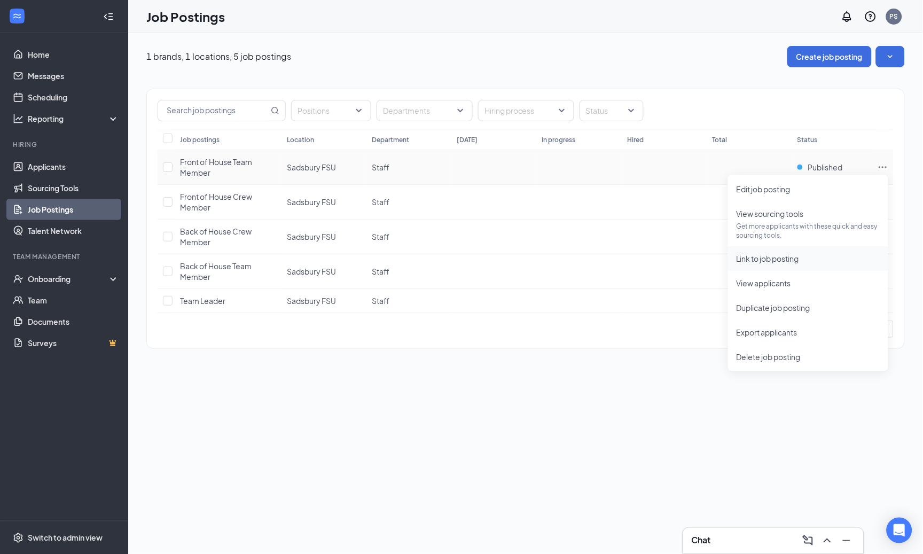
click at [771, 265] on li "Link to job posting" at bounding box center [808, 258] width 160 height 25
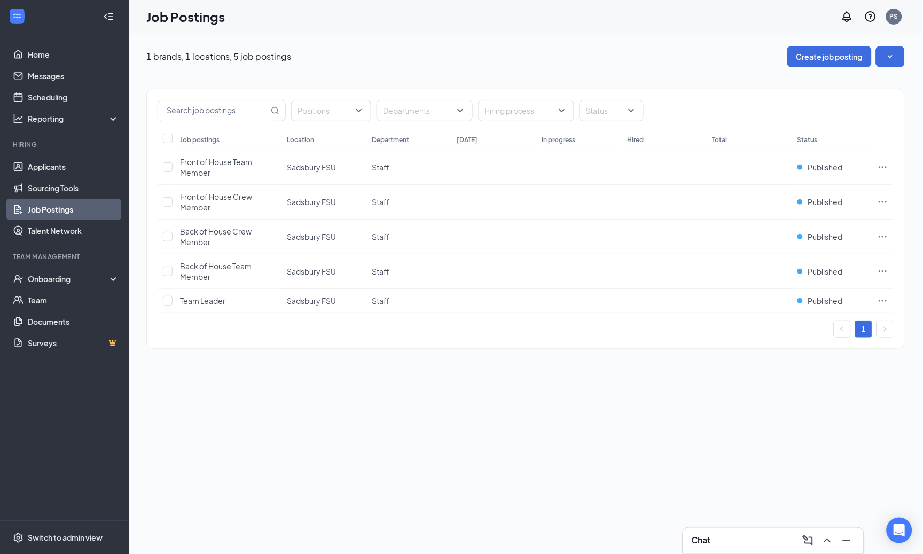
click at [99, 202] on link "Job Postings" at bounding box center [73, 209] width 91 height 21
click at [881, 200] on icon "Ellipses" at bounding box center [882, 202] width 11 height 11
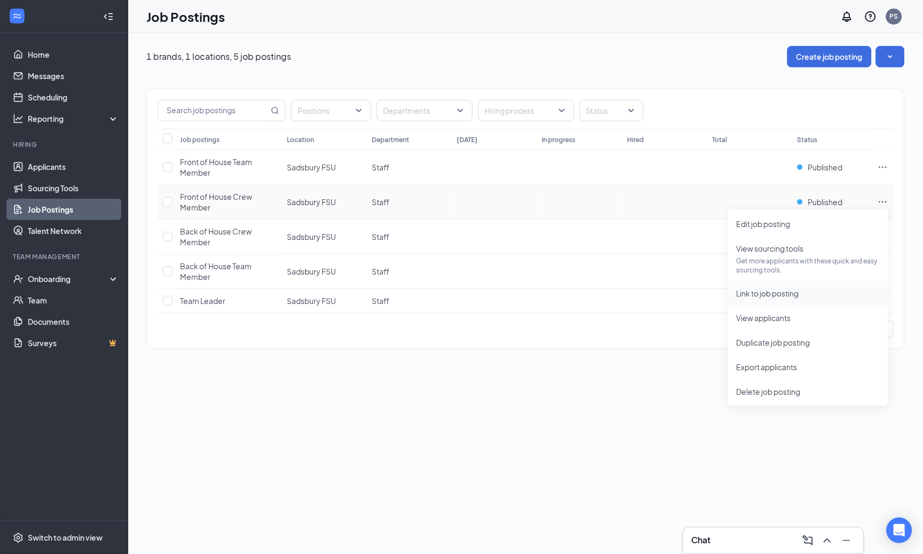
click at [796, 300] on li "Link to job posting" at bounding box center [808, 293] width 160 height 25
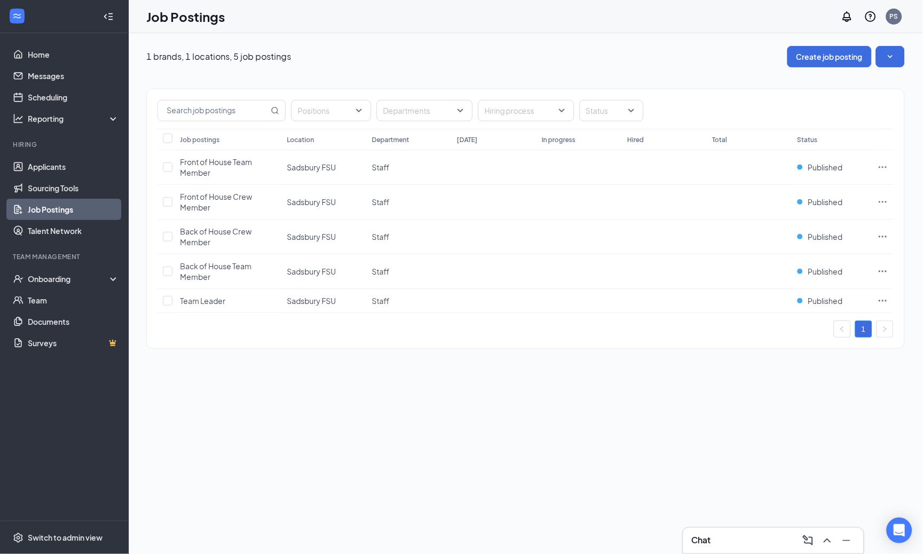
click at [599, 382] on div "1 brands, 1 locations, 5 job postings Create job posting Positions Departments …" at bounding box center [525, 293] width 795 height 521
click at [879, 207] on icon "Ellipses" at bounding box center [882, 202] width 11 height 11
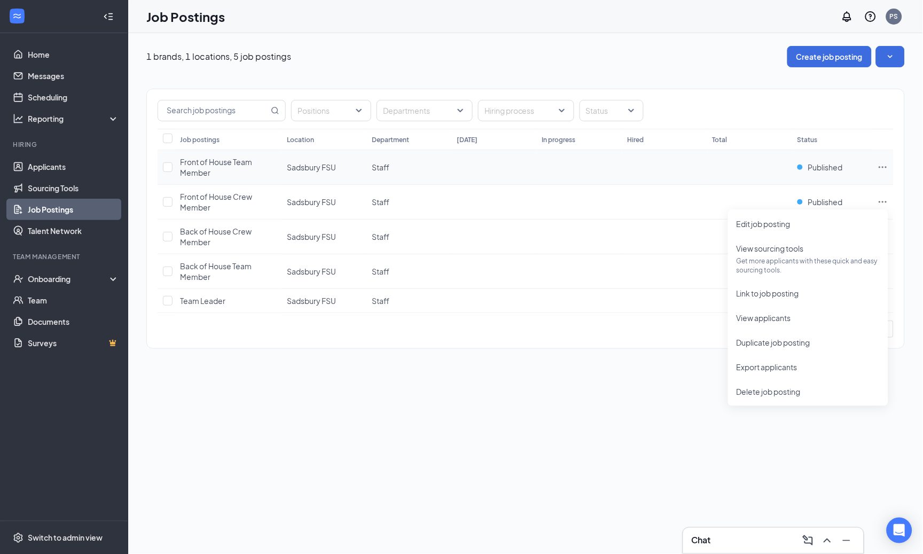
click at [883, 167] on icon "Ellipses" at bounding box center [883, 167] width 8 height 2
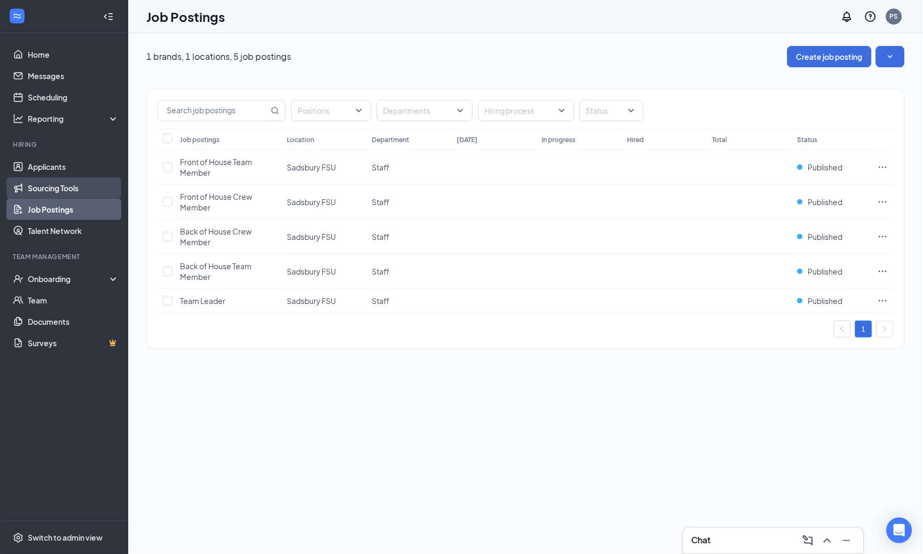
click at [54, 190] on link "Sourcing Tools" at bounding box center [73, 187] width 91 height 21
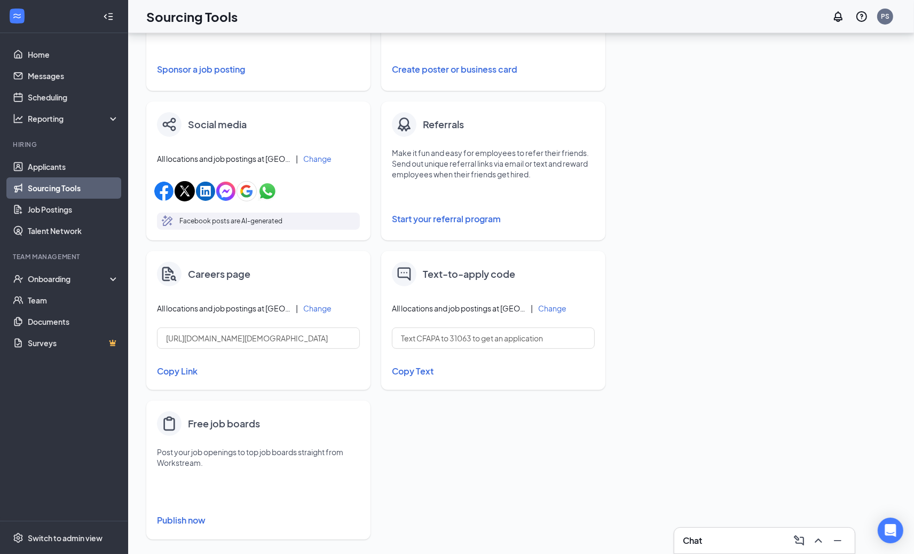
scroll to position [280, 0]
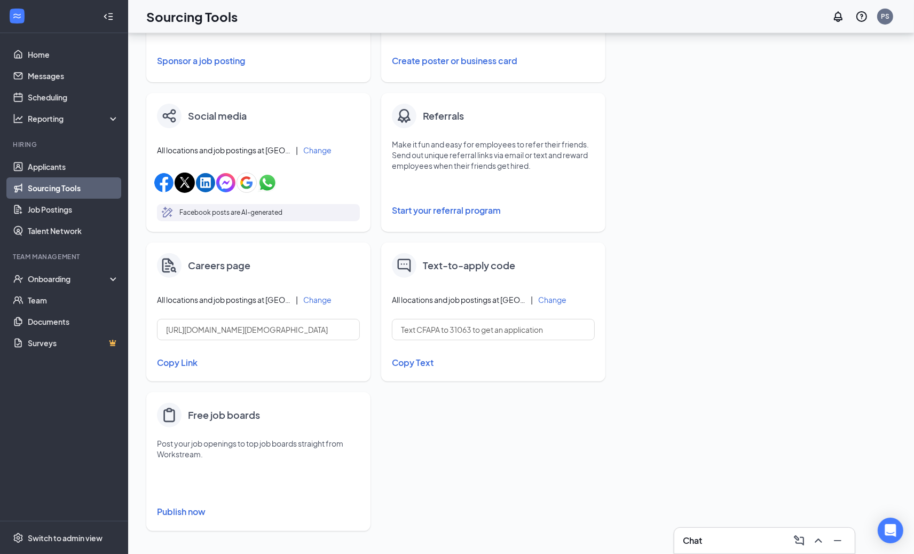
click at [176, 364] on button "Copy Link" at bounding box center [258, 363] width 203 height 18
